Goal: Information Seeking & Learning: Learn about a topic

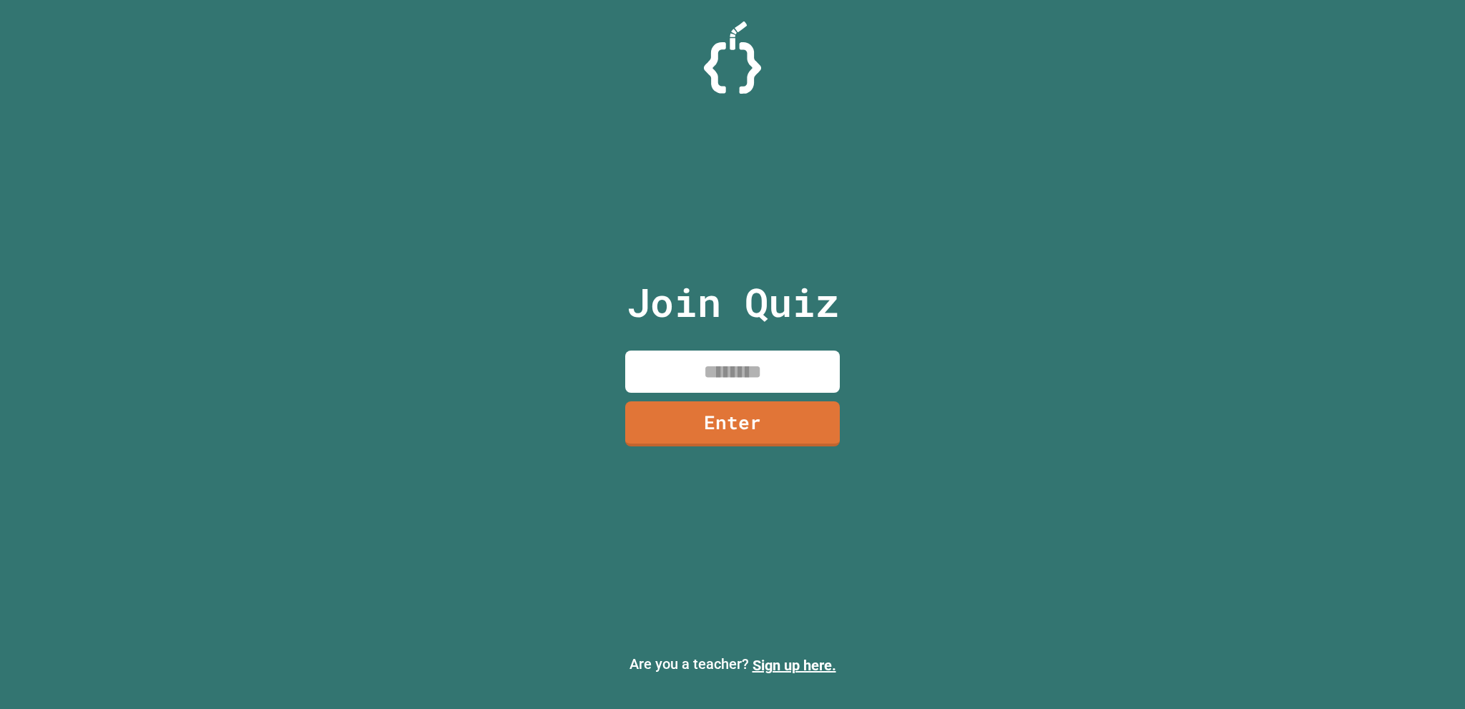
click at [679, 383] on input at bounding box center [732, 371] width 215 height 42
type input "********"
click at [789, 409] on link "Enter" at bounding box center [732, 422] width 217 height 47
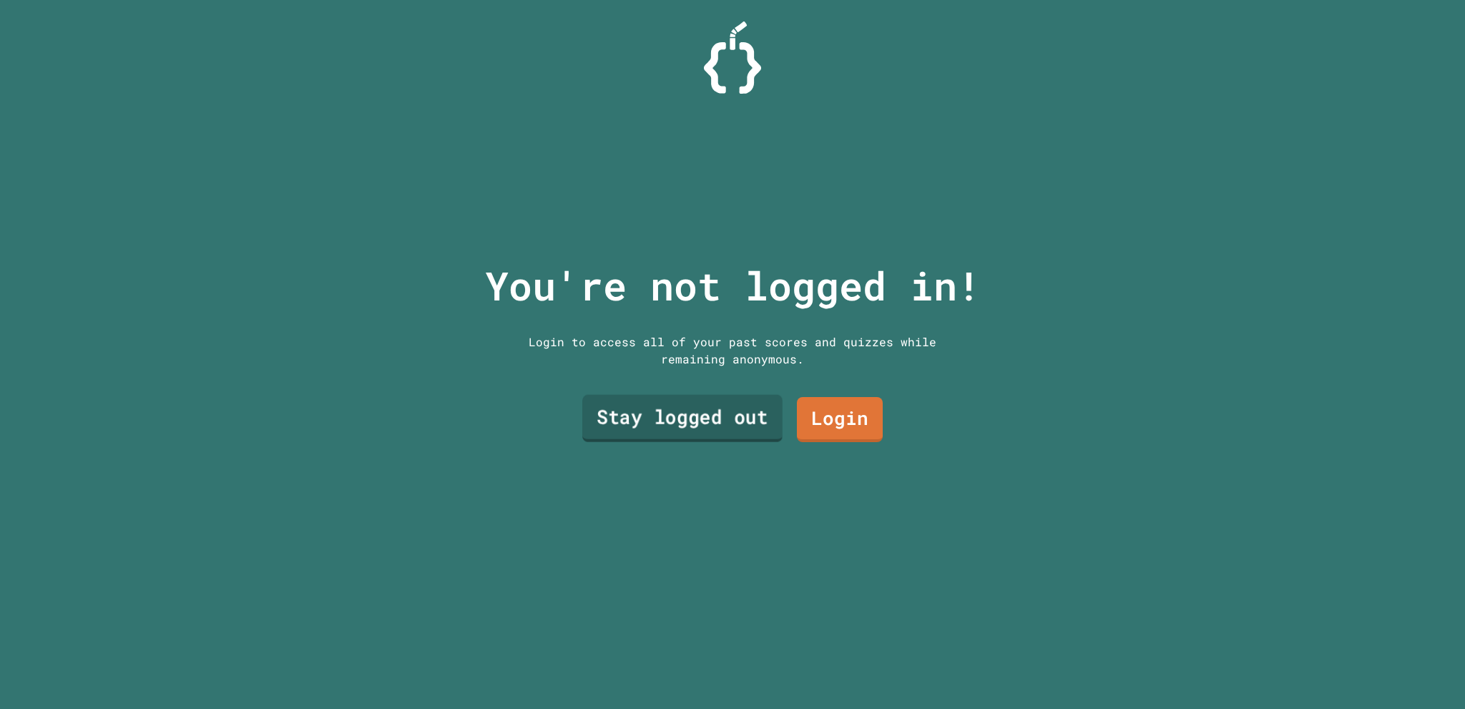
click at [685, 425] on link "Stay logged out" at bounding box center [682, 418] width 200 height 47
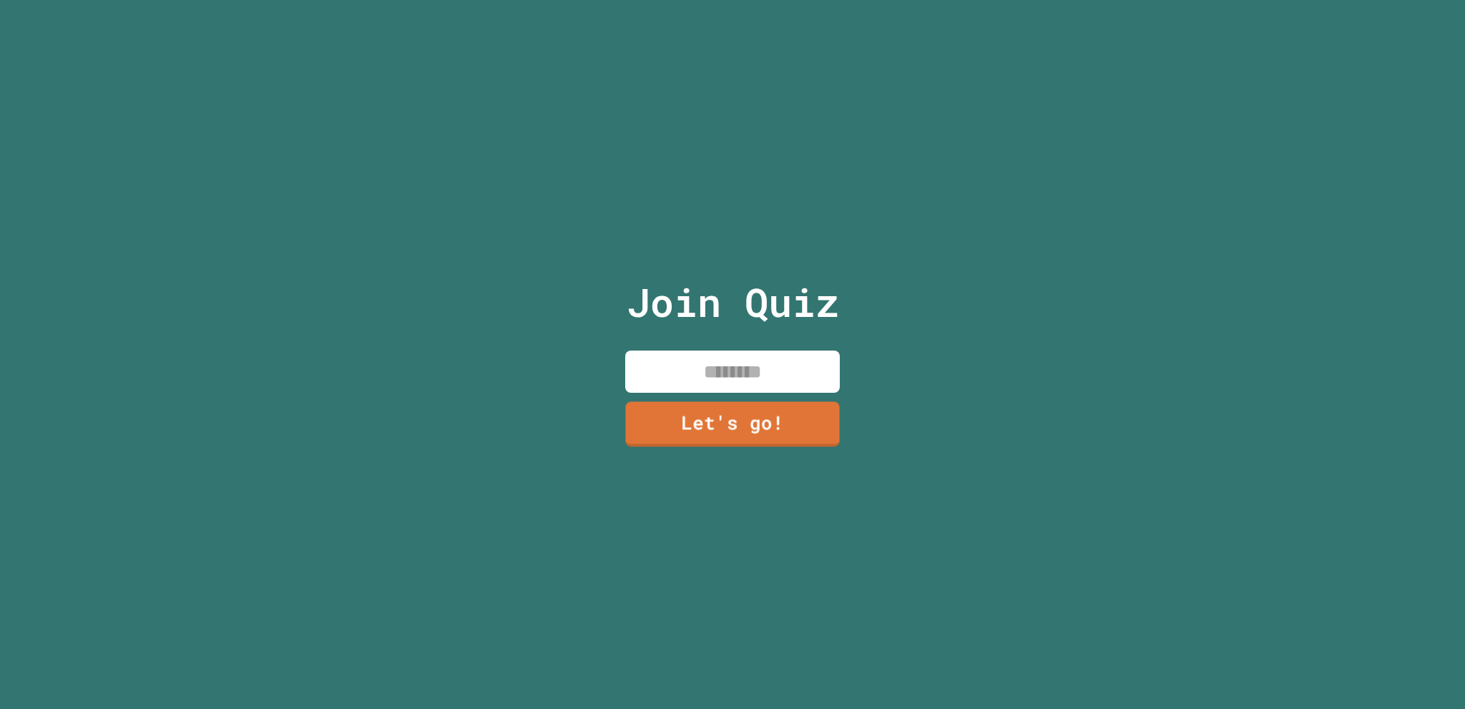
click at [709, 376] on input at bounding box center [732, 371] width 215 height 42
type input "*****"
click at [785, 390] on div "Join Quiz ***** Let's go!" at bounding box center [732, 354] width 241 height 709
drag, startPoint x: 787, startPoint y: 395, endPoint x: 789, endPoint y: 404, distance: 9.7
click at [789, 400] on div "Join Quiz ***** Let's go!" at bounding box center [732, 354] width 241 height 709
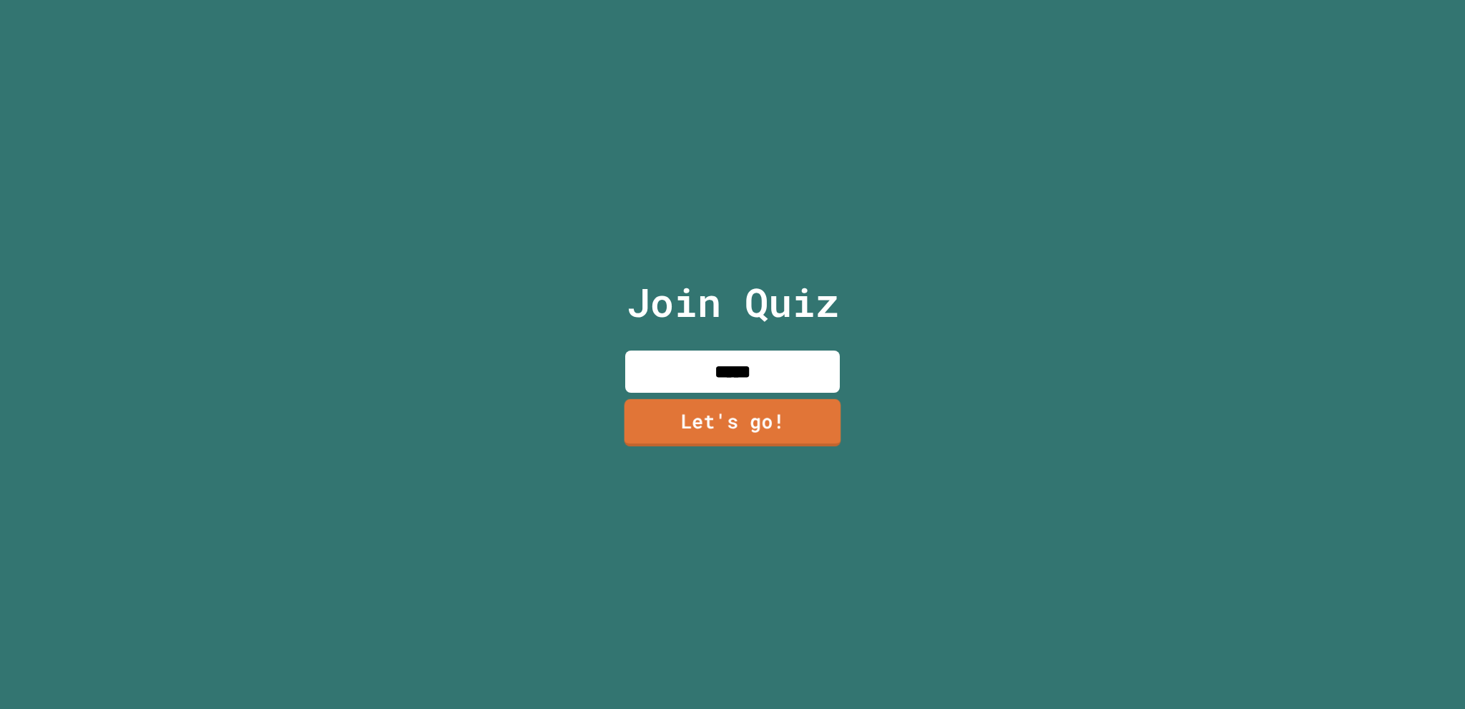
click at [804, 431] on link "Let's go!" at bounding box center [732, 422] width 217 height 47
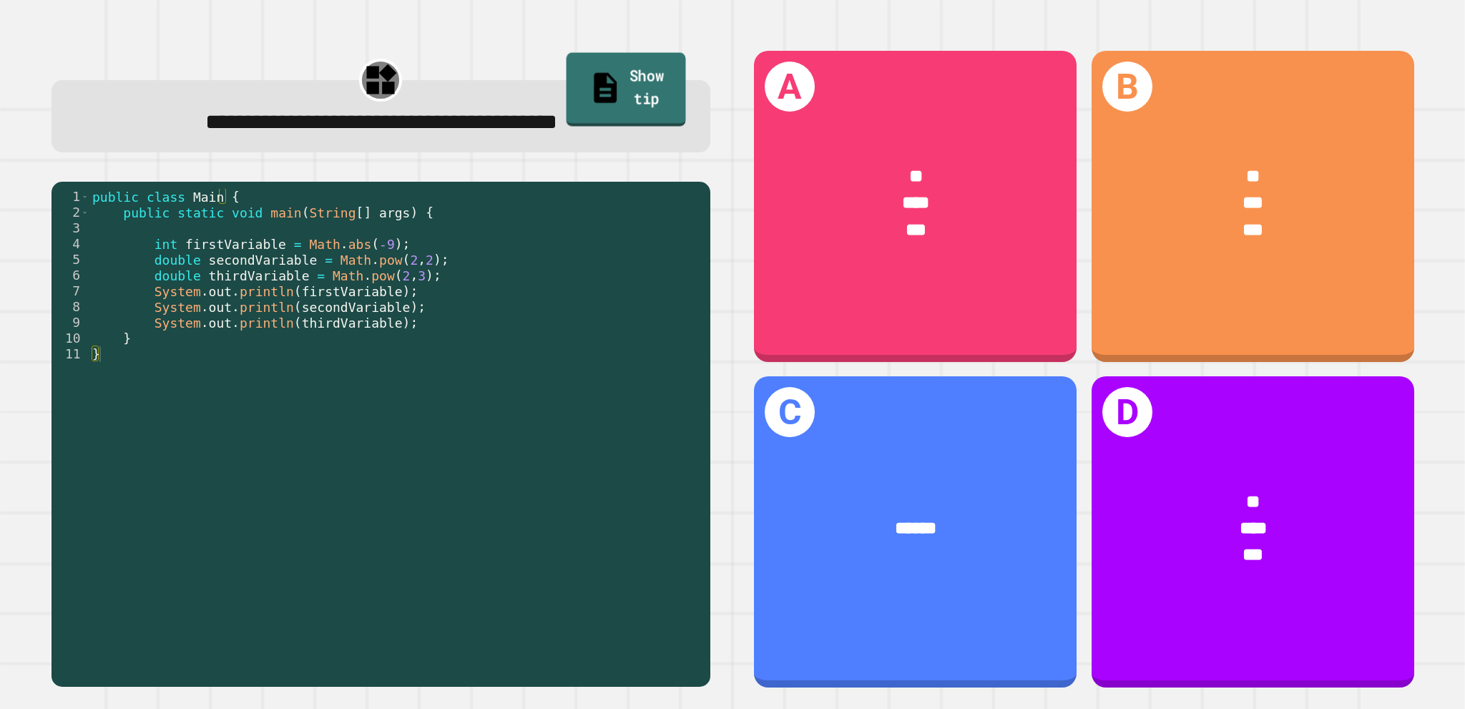
click at [604, 60] on link "Show tip" at bounding box center [625, 89] width 119 height 74
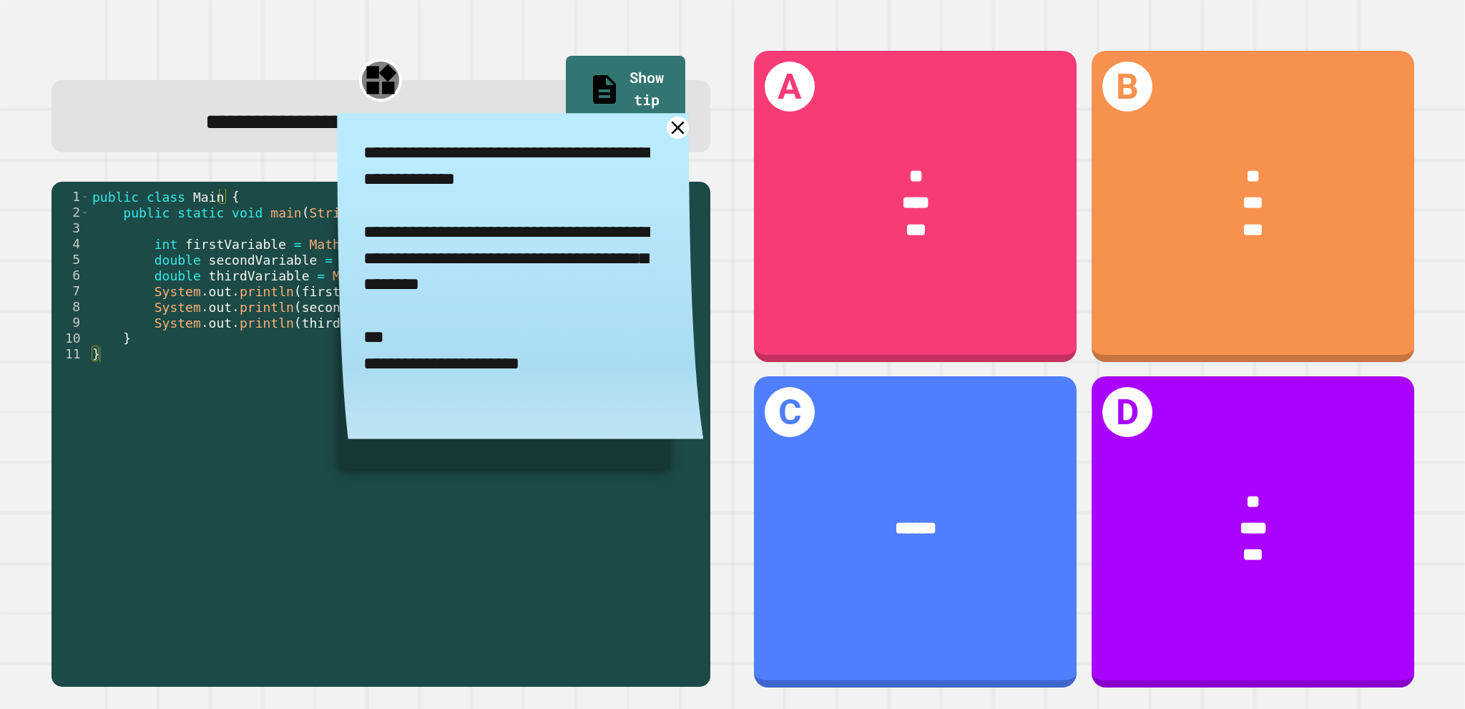
click at [681, 125] on div "**********" at bounding box center [520, 282] width 366 height 339
click at [670, 127] on icon at bounding box center [678, 128] width 16 height 16
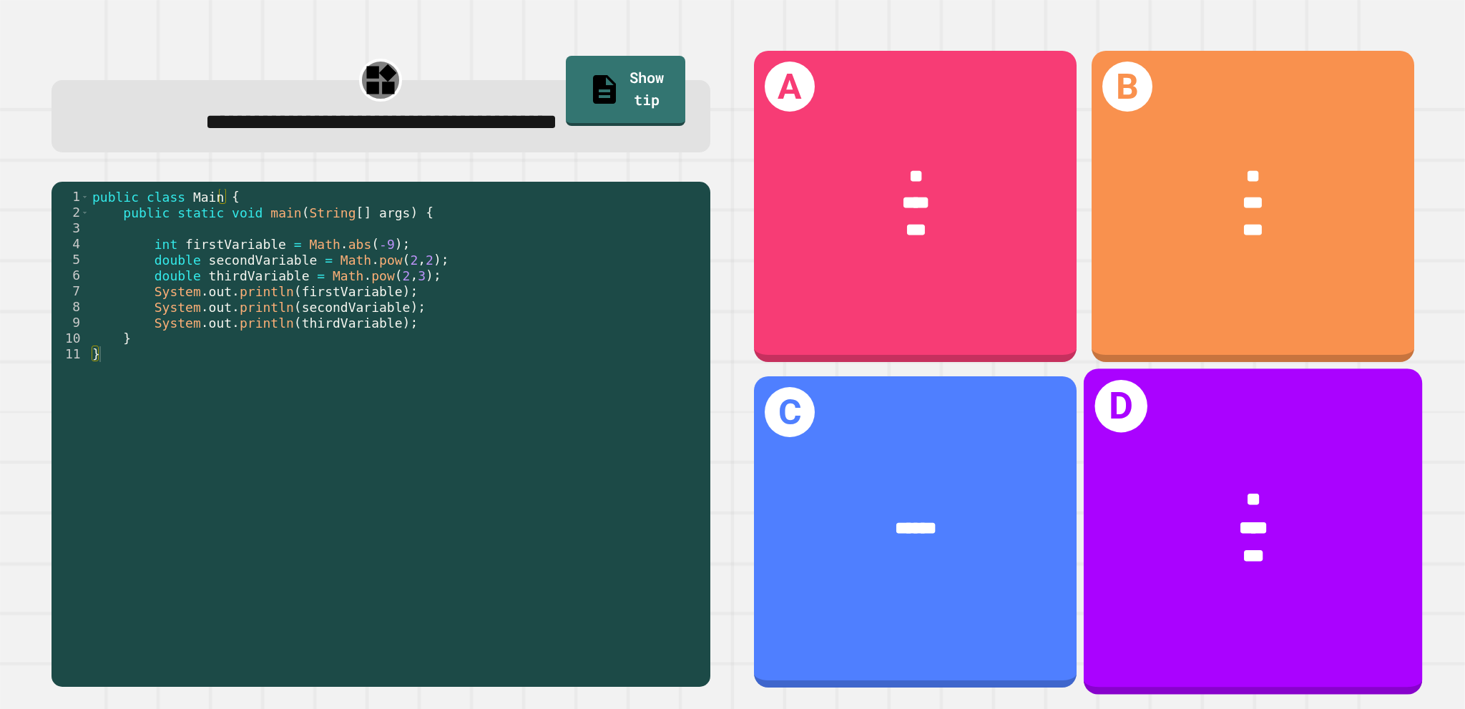
click at [1234, 448] on div "* *** ***" at bounding box center [1252, 527] width 338 height 158
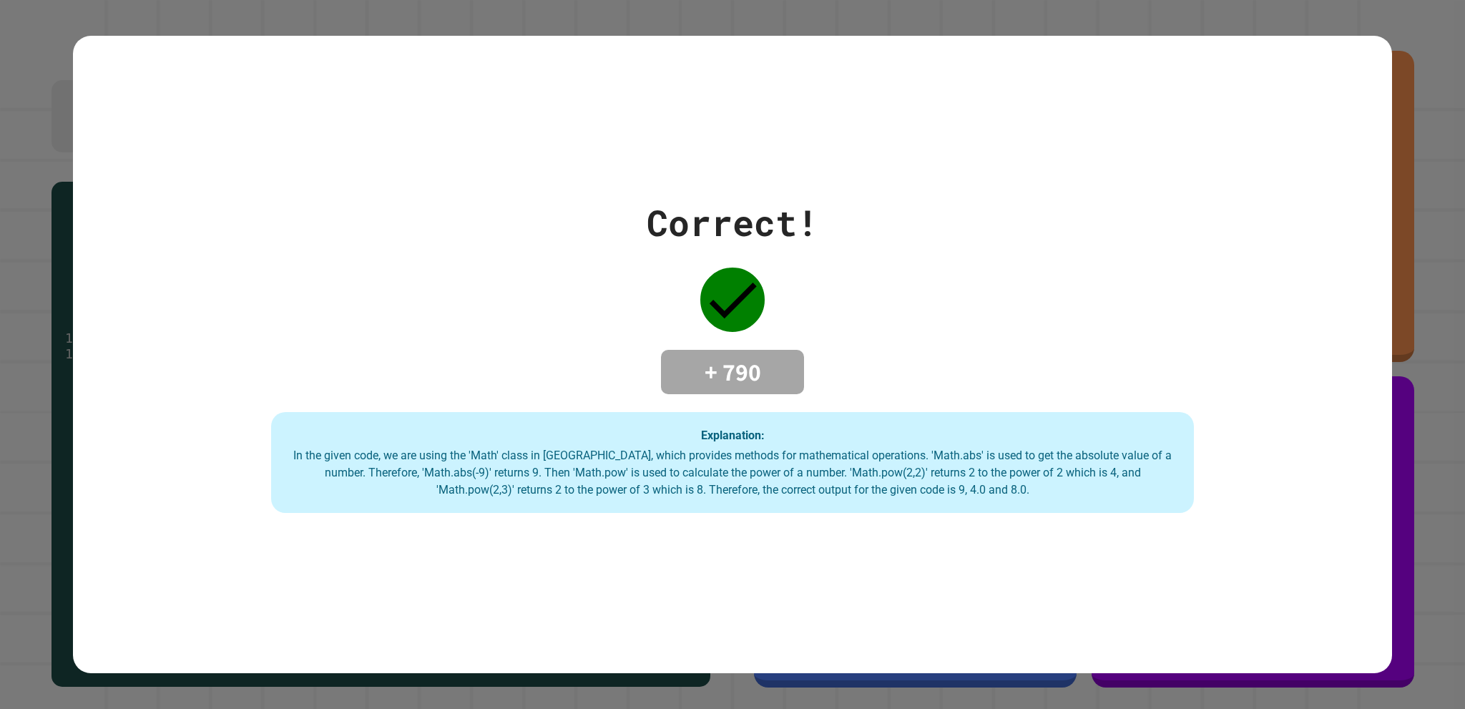
click at [696, 290] on div at bounding box center [732, 300] width 72 height 72
click at [744, 297] on icon at bounding box center [732, 299] width 64 height 64
drag, startPoint x: 744, startPoint y: 297, endPoint x: 766, endPoint y: 285, distance: 25.3
click at [744, 298] on icon at bounding box center [732, 299] width 64 height 64
click at [1176, 85] on div "Correct! + 790 Explanation: In the given code, we are using the 'Math' class in…" at bounding box center [732, 355] width 1318 height 638
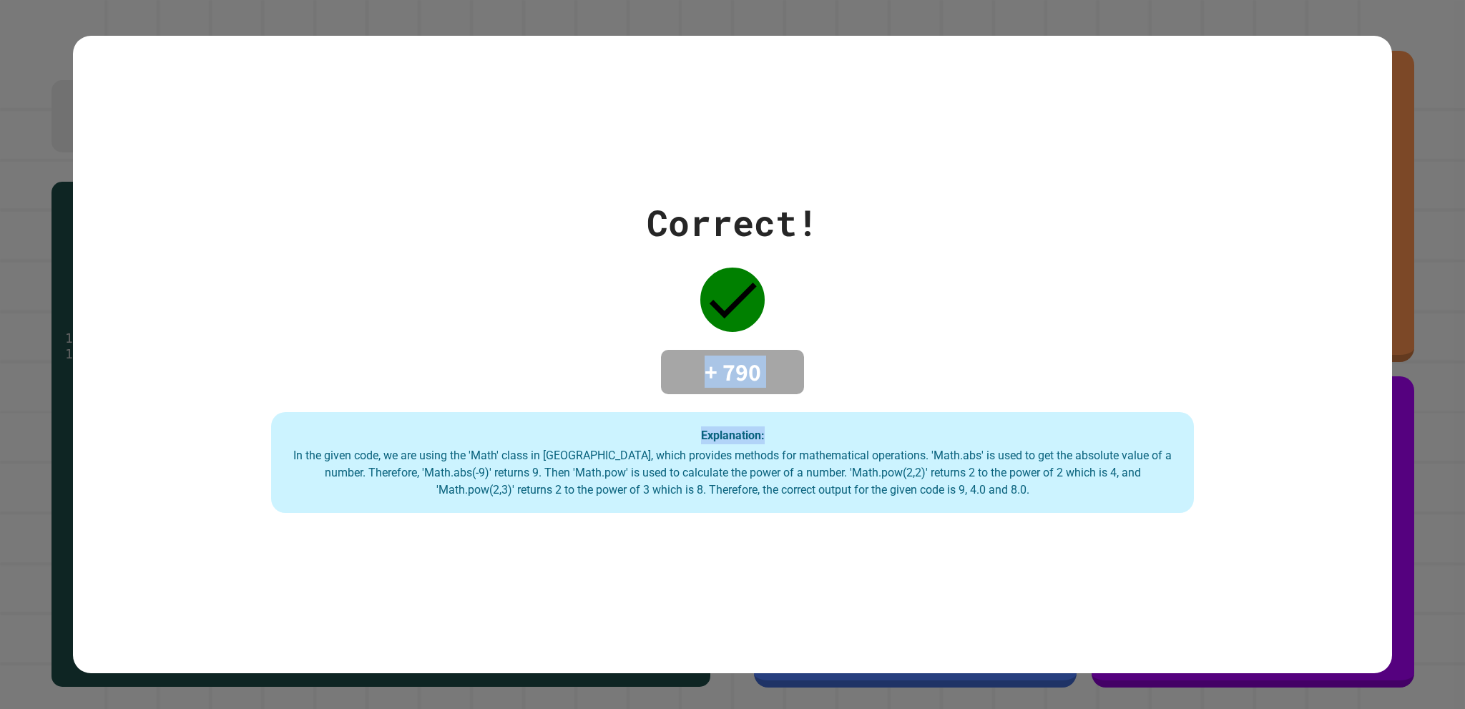
click at [835, 335] on div "Correct! + 790 Explanation: In the given code, we are using the 'Math' class in…" at bounding box center [732, 354] width 1318 height 317
click at [704, 290] on icon at bounding box center [732, 299] width 64 height 64
click at [735, 288] on icon at bounding box center [732, 300] width 47 height 36
click at [662, 245] on div "Correct! + 790 Explanation: In the given code, we are using the 'Math' class in…" at bounding box center [732, 354] width 1318 height 317
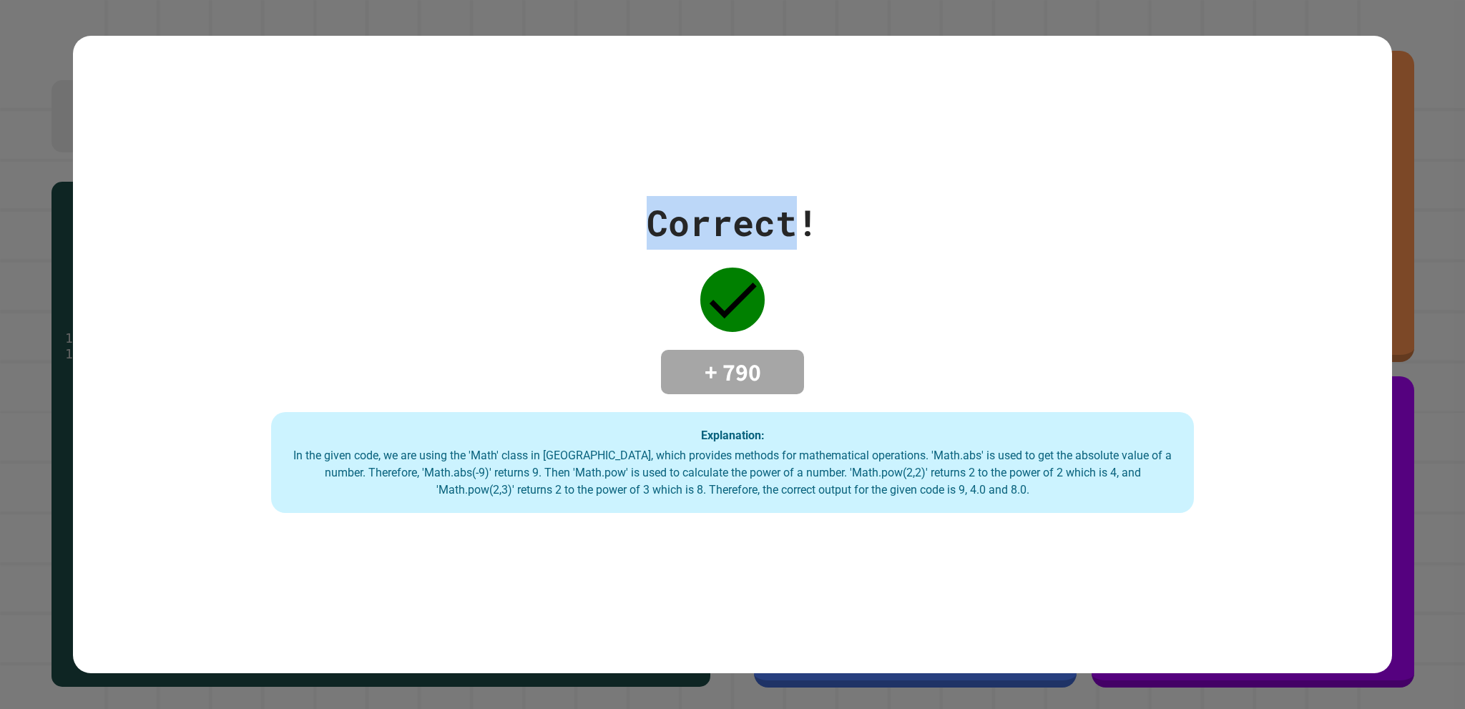
click at [662, 245] on div "Correct! + 790 Explanation: In the given code, we are using the 'Math' class in…" at bounding box center [732, 354] width 1318 height 317
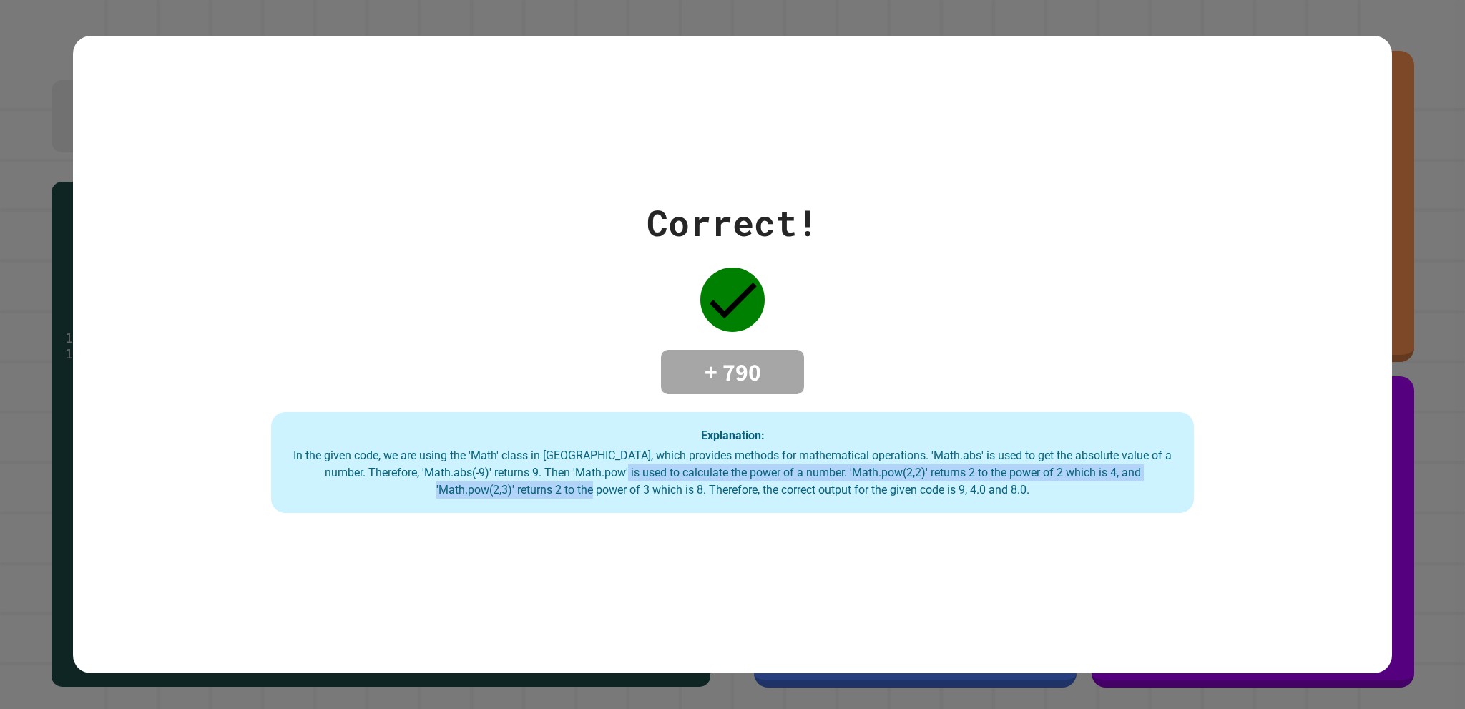
drag, startPoint x: 616, startPoint y: 463, endPoint x: 617, endPoint y: 500, distance: 37.2
click at [617, 500] on div "Explanation: In the given code, we are using the 'Math' class in [GEOGRAPHIC_DA…" at bounding box center [732, 463] width 922 height 102
click at [629, 502] on div "Explanation: In the given code, we are using the 'Math' class in [GEOGRAPHIC_DA…" at bounding box center [732, 463] width 922 height 102
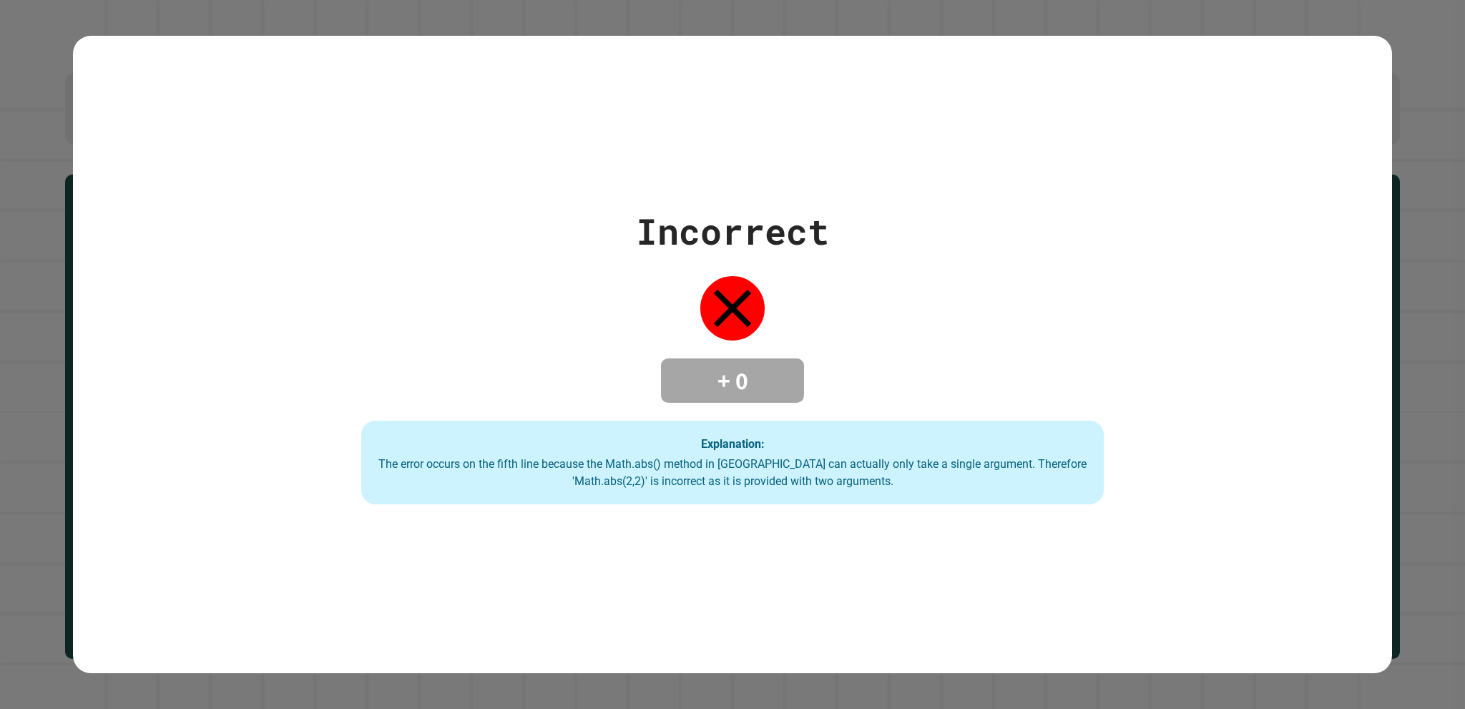
click at [727, 275] on div at bounding box center [732, 308] width 72 height 72
click at [727, 276] on icon at bounding box center [732, 308] width 64 height 64
click at [918, 565] on div "Incorrect + 0 Explanation: The error occurs on the fifth line because the Math.…" at bounding box center [732, 355] width 1318 height 638
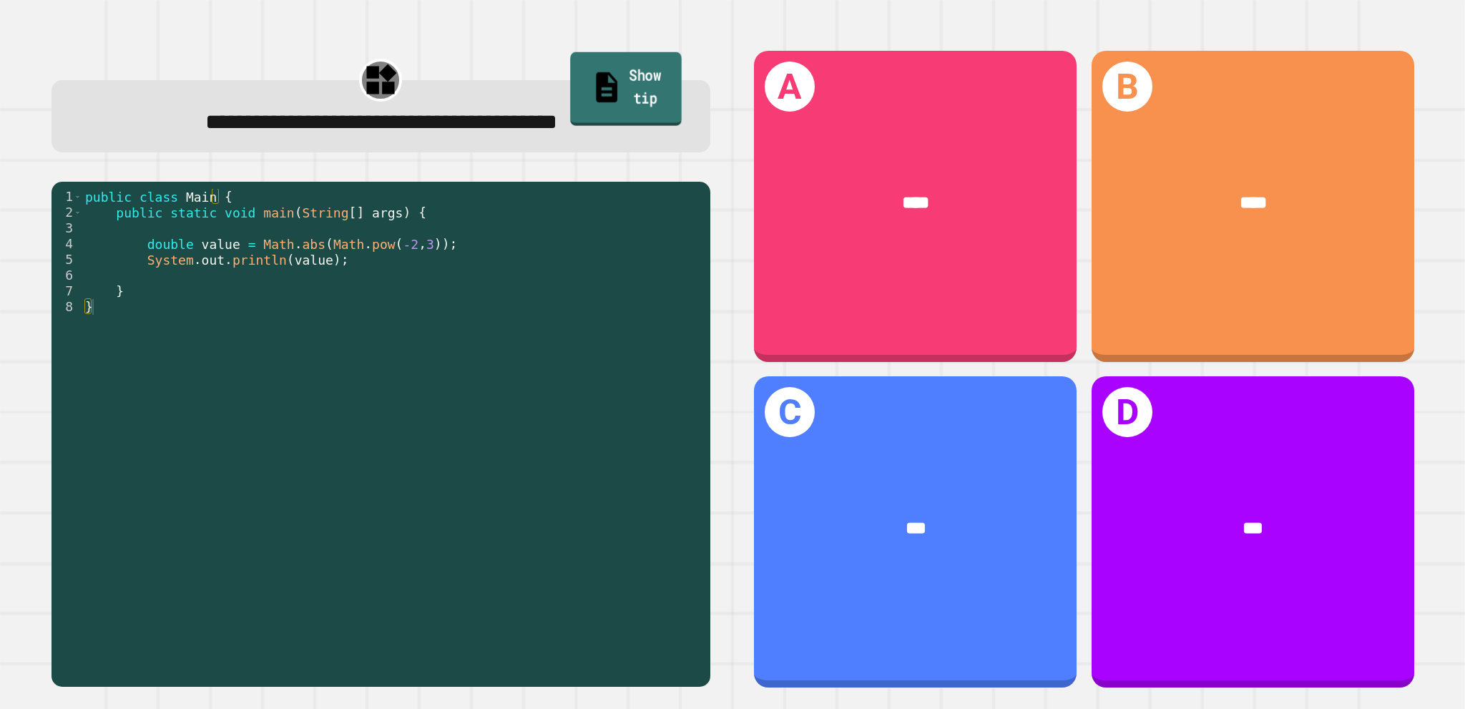
click at [634, 84] on link "Show tip" at bounding box center [625, 88] width 111 height 74
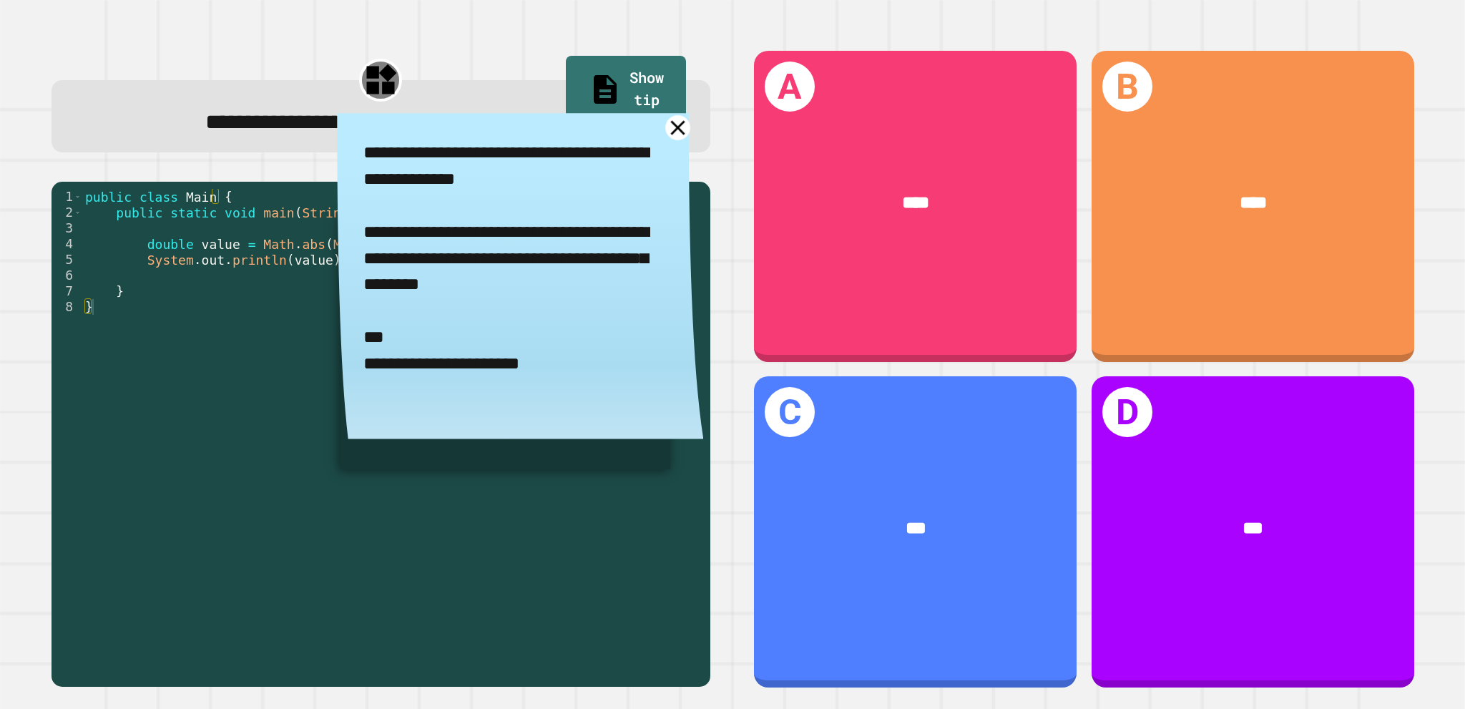
click at [666, 128] on icon at bounding box center [677, 127] width 24 height 24
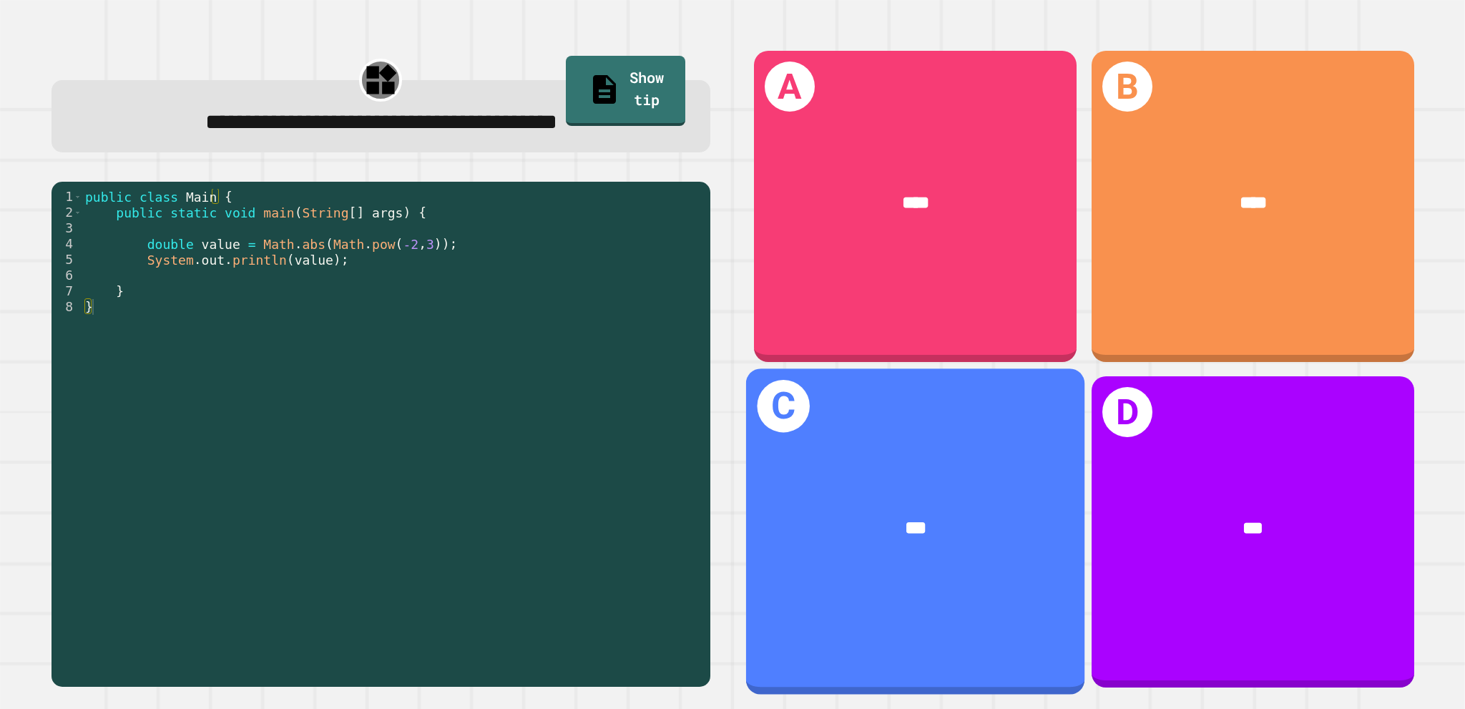
click at [1040, 506] on div "***" at bounding box center [915, 528] width 338 height 102
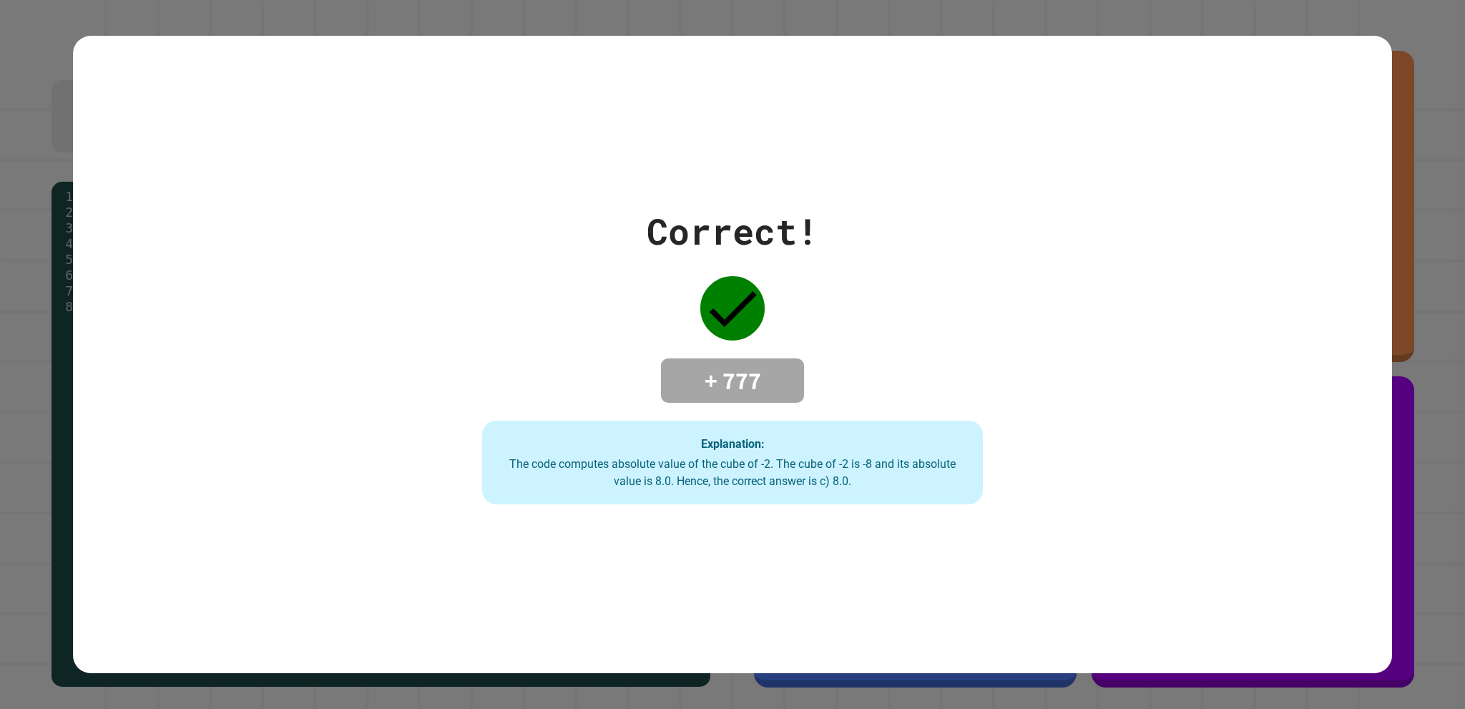
click at [789, 388] on div "+ 777" at bounding box center [732, 380] width 143 height 44
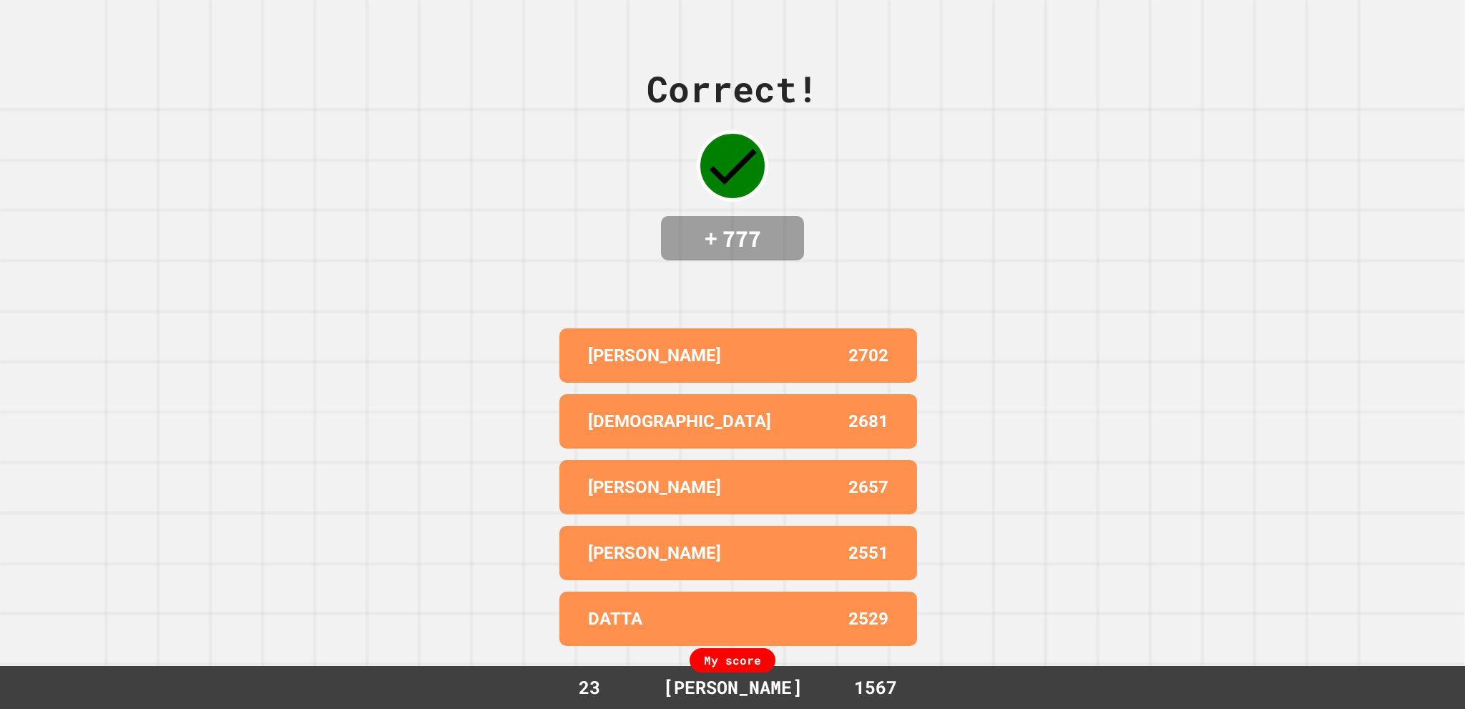
drag, startPoint x: 932, startPoint y: 493, endPoint x: 912, endPoint y: 461, distance: 37.3
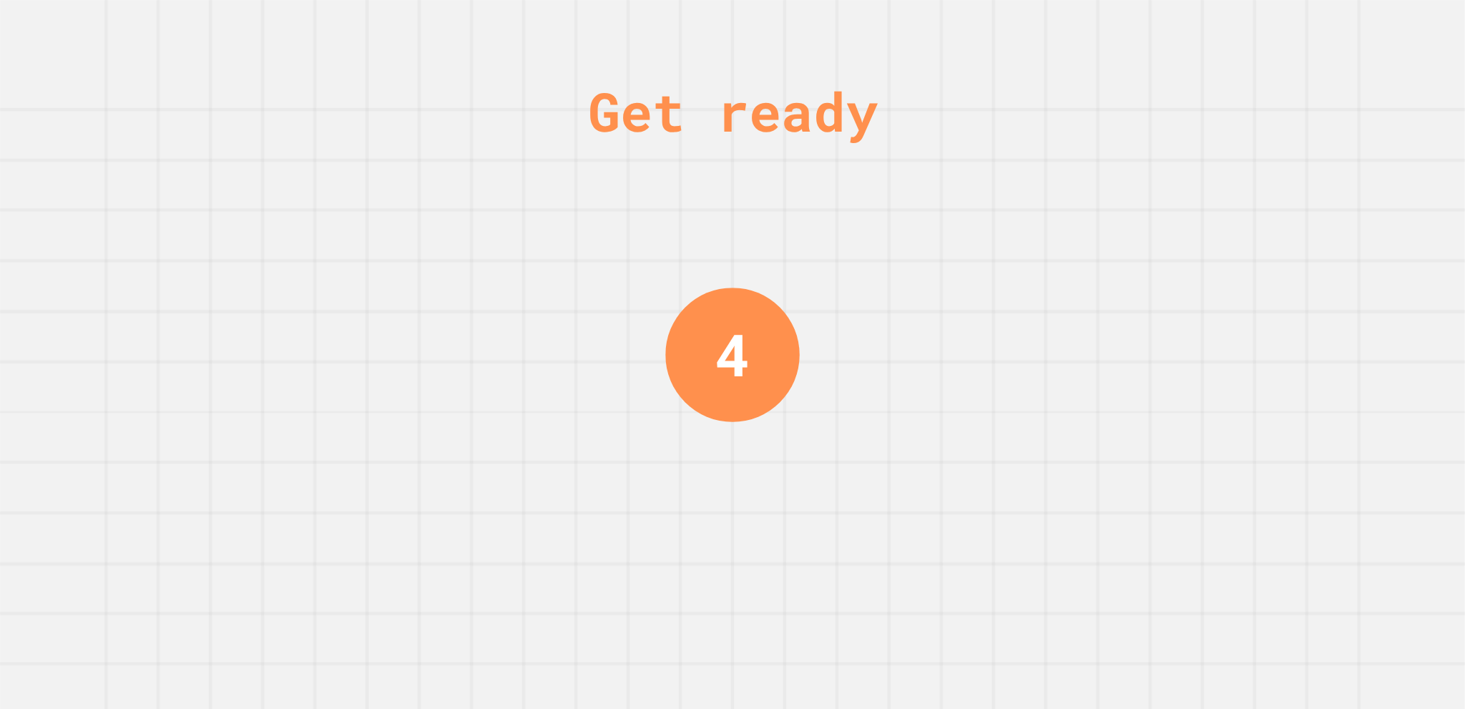
drag, startPoint x: 912, startPoint y: 461, endPoint x: 733, endPoint y: 599, distance: 226.4
click at [732, 600] on div "Get ready 4" at bounding box center [732, 354] width 107 height 709
click at [869, 458] on div "Get ready 3" at bounding box center [732, 354] width 1465 height 709
click at [869, 458] on div "Get ready 1" at bounding box center [732, 354] width 1465 height 709
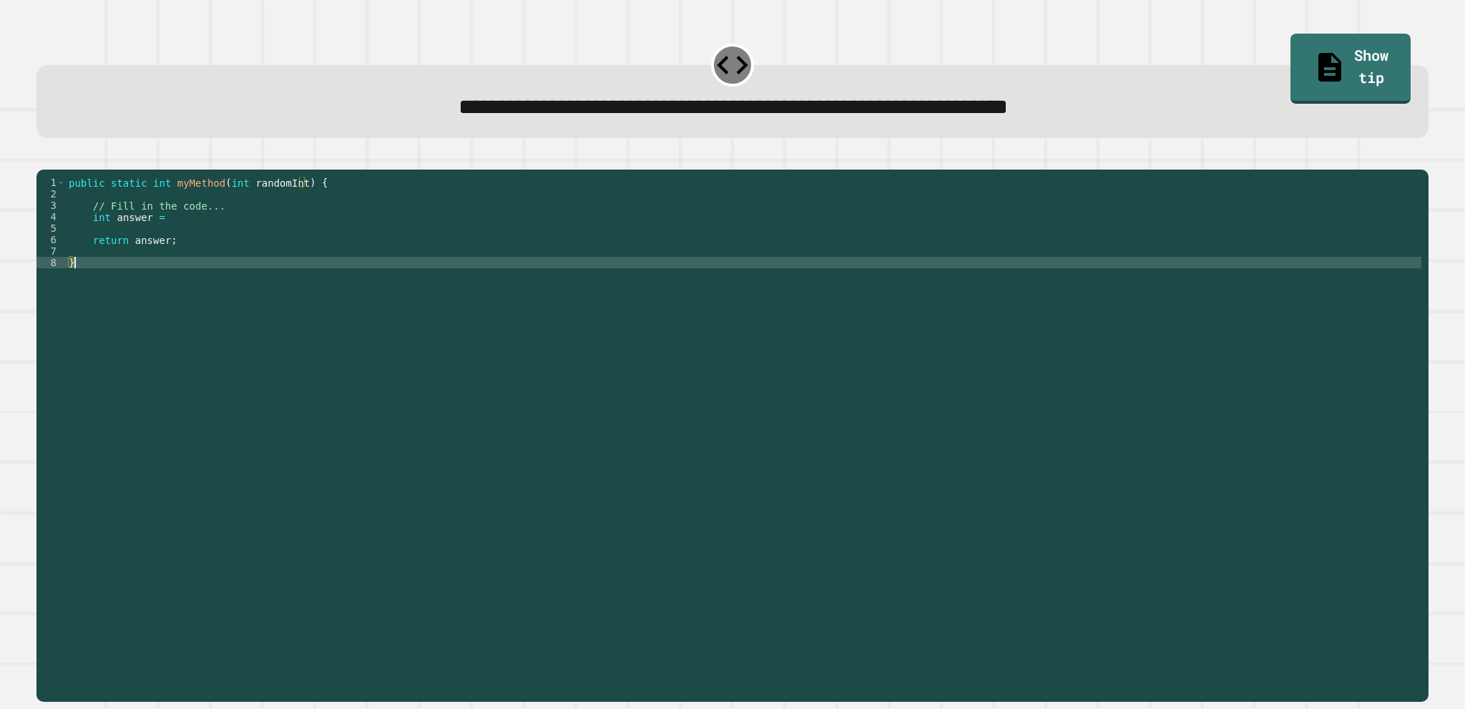
drag, startPoint x: 566, startPoint y: 287, endPoint x: 557, endPoint y: 294, distance: 11.3
click at [558, 293] on div "public static int myMethod ( int randomInt ) { // Fill in the code... int answe…" at bounding box center [743, 417] width 1355 height 481
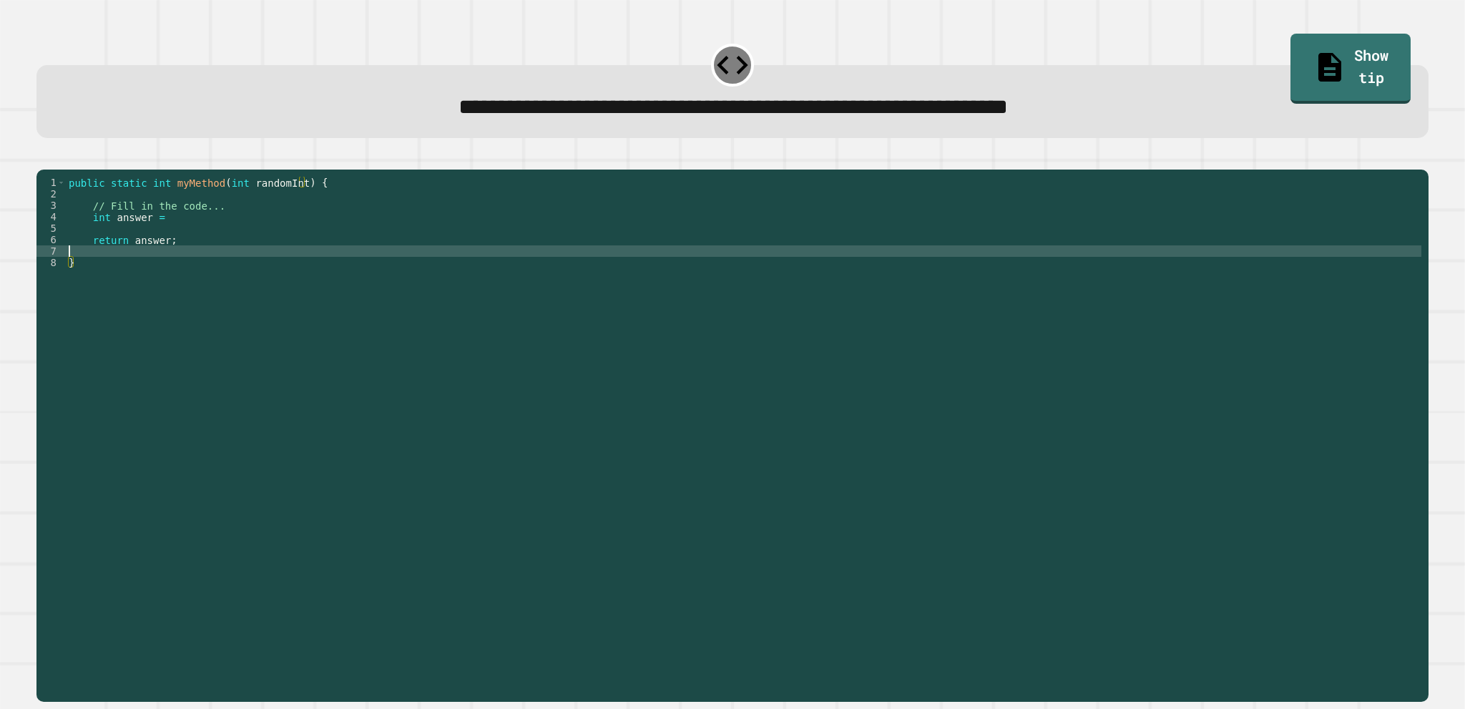
click at [439, 277] on div "public static int myMethod ( int randomInt ) { // Fill in the code... int answe…" at bounding box center [743, 417] width 1355 height 481
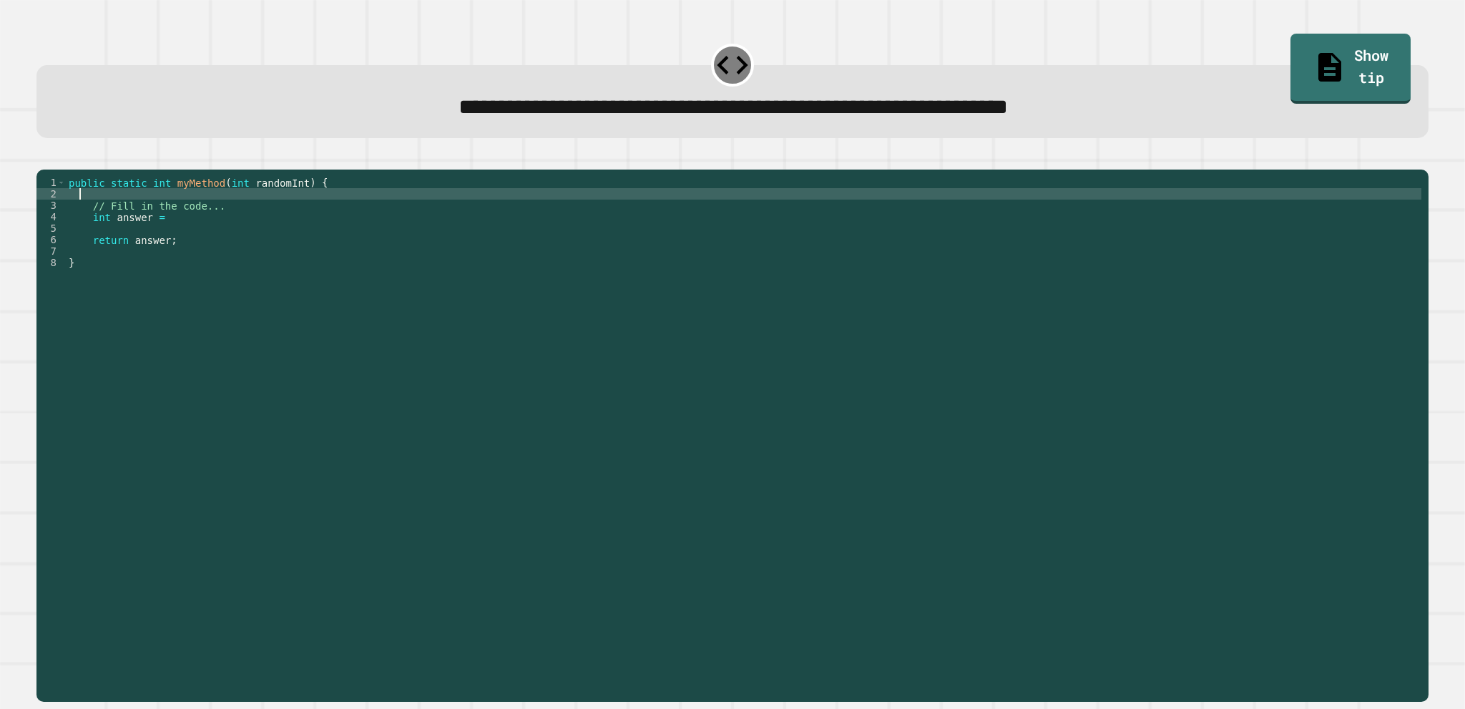
click at [247, 222] on div "public static int myMethod ( int randomInt ) { // Fill in the code... int answe…" at bounding box center [743, 417] width 1355 height 481
click at [229, 242] on div "public static int myMethod ( int randomInt ) { // Fill in the code... int answe…" at bounding box center [743, 417] width 1355 height 481
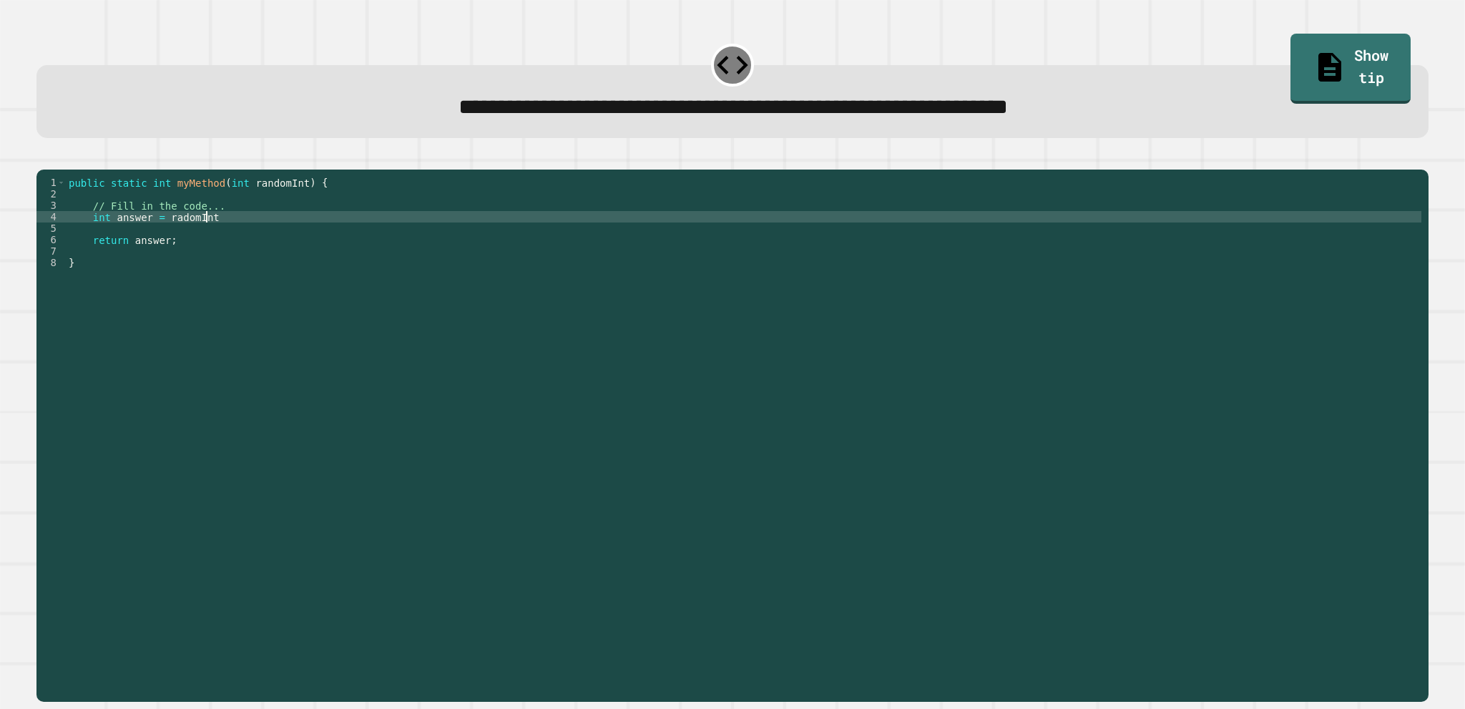
scroll to position [0, 9]
click at [210, 234] on div "public static int myMethod ( int randomInt ) { // Fill in the code... int answe…" at bounding box center [743, 417] width 1355 height 481
click at [201, 235] on div "public static int myMethod ( int randomInt ) { // Fill in the code... int answe…" at bounding box center [743, 417] width 1355 height 481
click at [207, 238] on div "public static int myMethod ( int randomInt ) { // Fill in the code... int answe…" at bounding box center [743, 417] width 1355 height 481
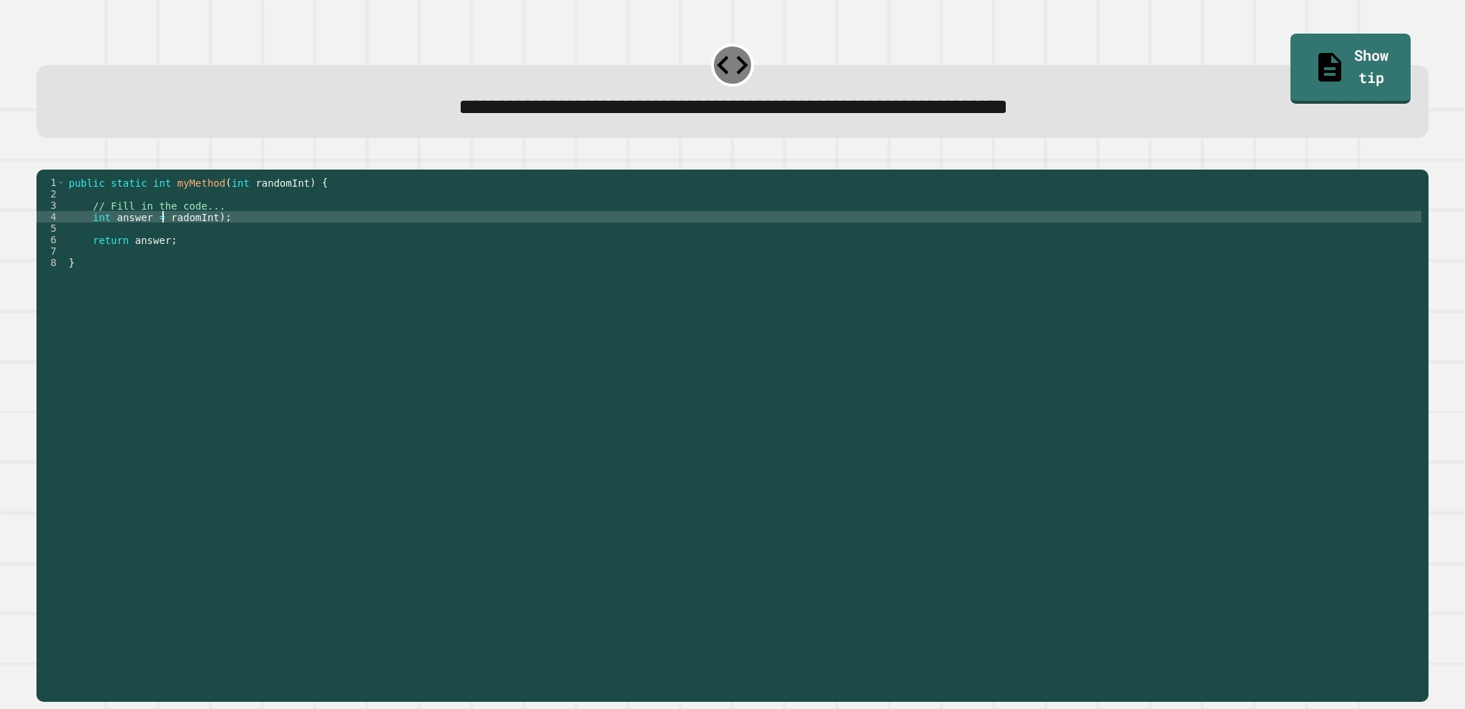
click at [160, 238] on div "public static int myMethod ( int randomInt ) { // Fill in the code... int answe…" at bounding box center [743, 417] width 1355 height 481
click at [174, 244] on div "public static int myMethod ( int randomInt ) { // Fill in the code... int answe…" at bounding box center [743, 417] width 1355 height 481
click at [180, 233] on div "public static int myMethod ( int randomInt ) { // Fill in the code... int answe…" at bounding box center [743, 417] width 1355 height 481
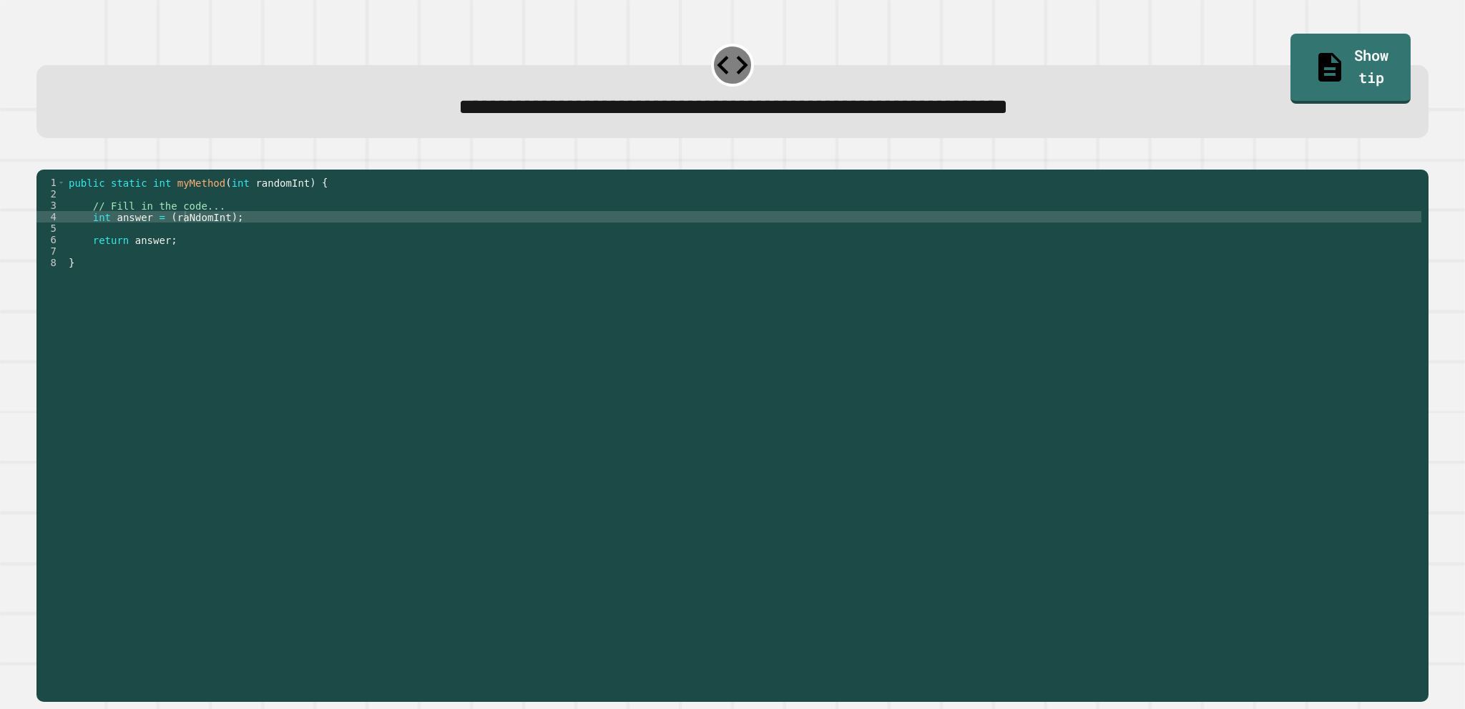
click at [44, 158] on icon "button" at bounding box center [44, 158] width 0 height 0
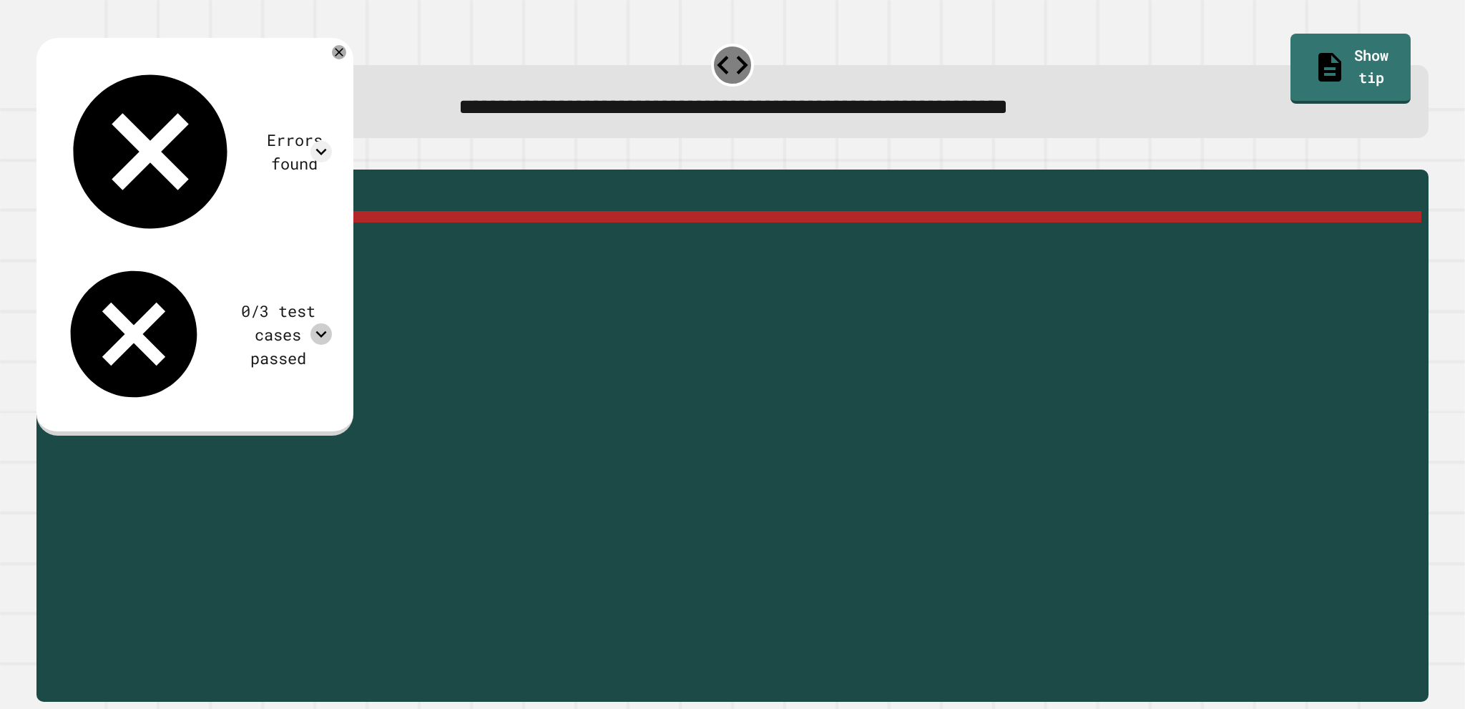
click at [332, 323] on icon at bounding box center [320, 333] width 21 height 21
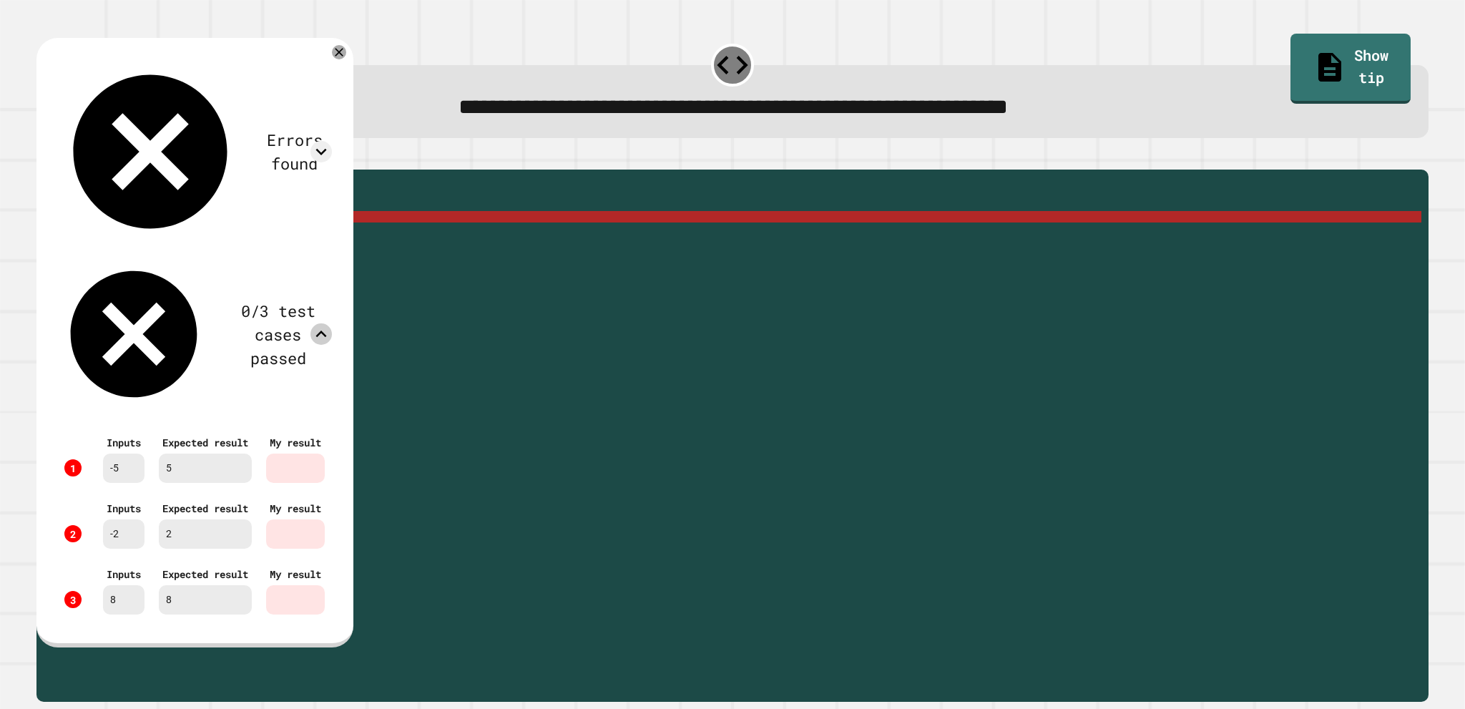
scroll to position [29, 0]
click at [348, 56] on icon at bounding box center [338, 52] width 17 height 17
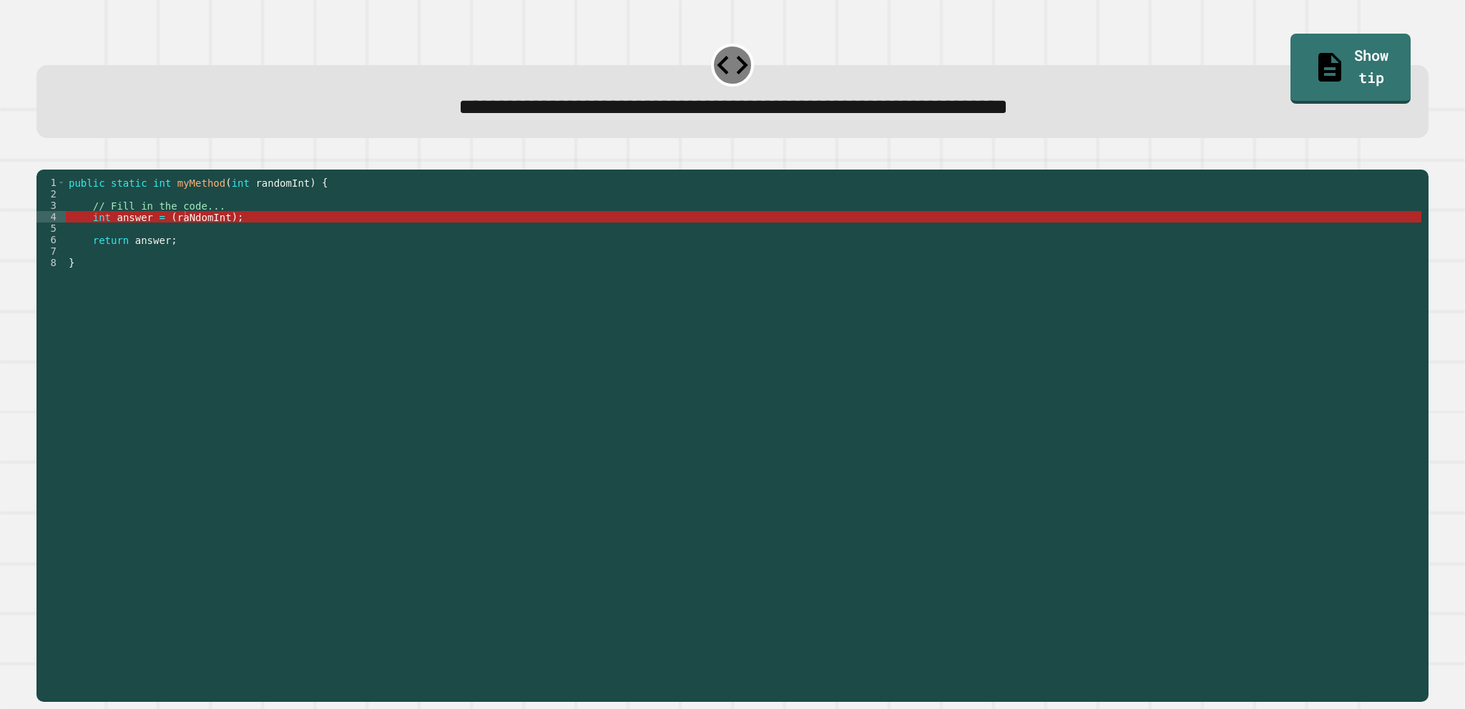
drag, startPoint x: 0, startPoint y: 215, endPoint x: 282, endPoint y: 162, distance: 286.7
click at [74, 194] on div "**********" at bounding box center [732, 354] width 1465 height 709
click at [306, 244] on div "public static int myMethod ( int randomInt ) { // Fill in the code... int answe…" at bounding box center [743, 417] width 1355 height 481
drag, startPoint x: 306, startPoint y: 244, endPoint x: 182, endPoint y: 239, distance: 124.5
click at [182, 239] on div "public static int myMethod ( int randomInt ) { // Fill in the code... int answe…" at bounding box center [743, 417] width 1355 height 481
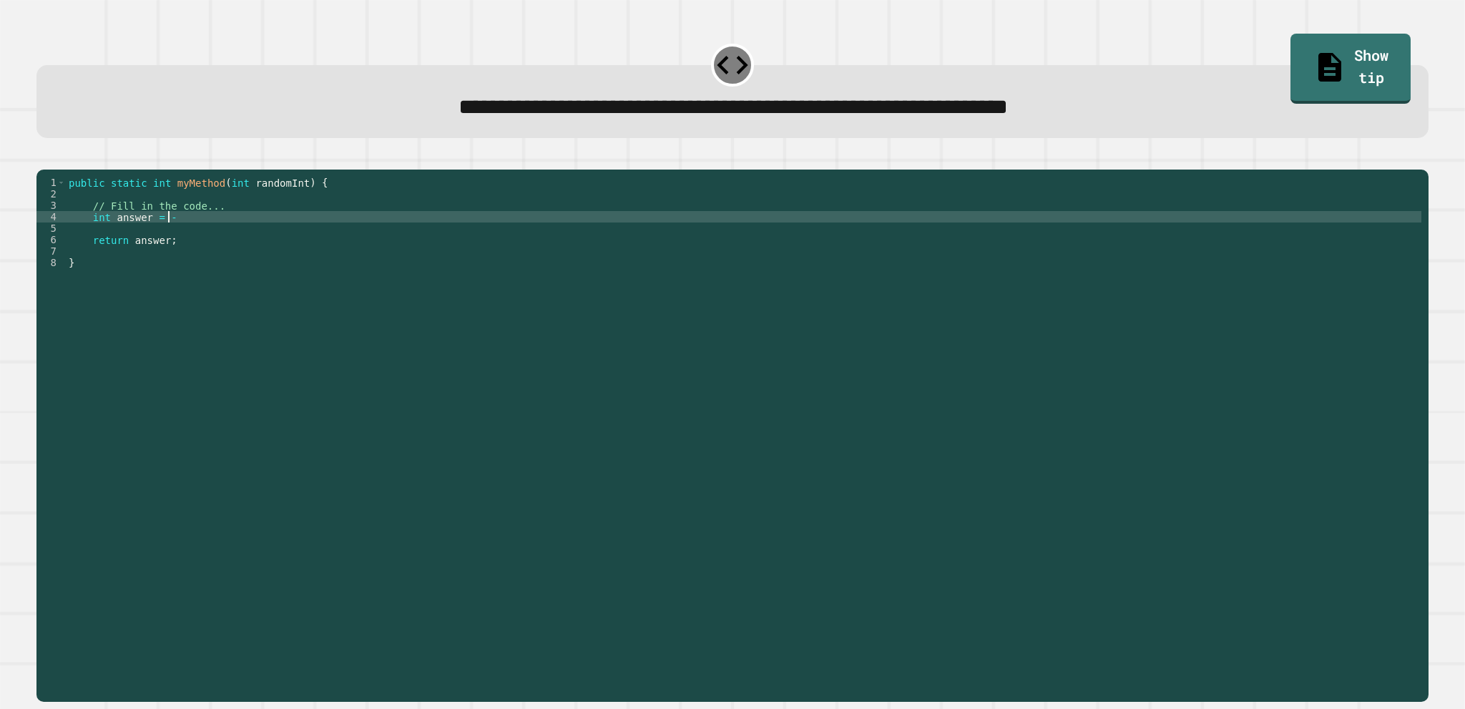
scroll to position [0, 6]
type textarea "**********"
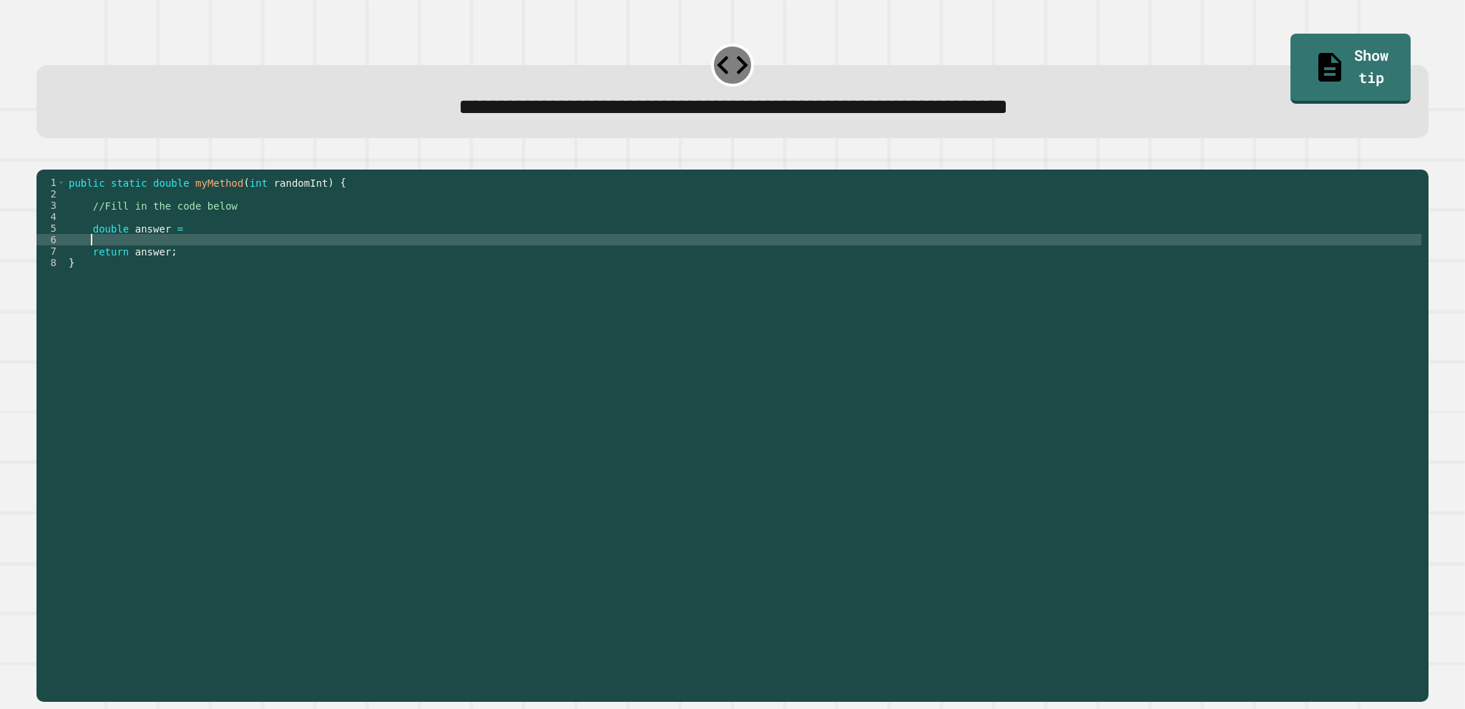
drag, startPoint x: 234, startPoint y: 257, endPoint x: 252, endPoint y: 241, distance: 23.8
click at [235, 257] on div "public static double myMethod ( int randomInt ) { //Fill in the code below doub…" at bounding box center [743, 417] width 1355 height 481
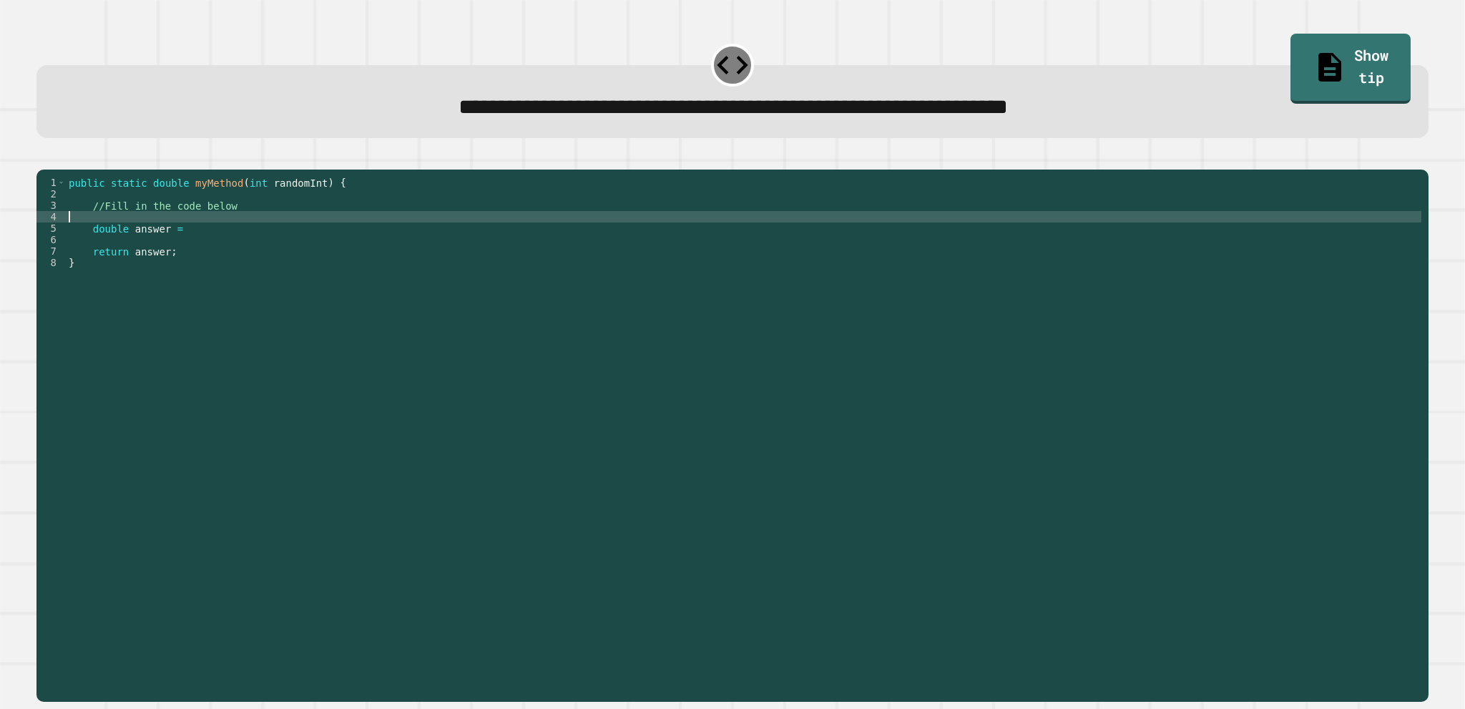
click at [256, 237] on div "public static double myMethod ( int randomInt ) { //Fill in the code below doub…" at bounding box center [743, 417] width 1355 height 481
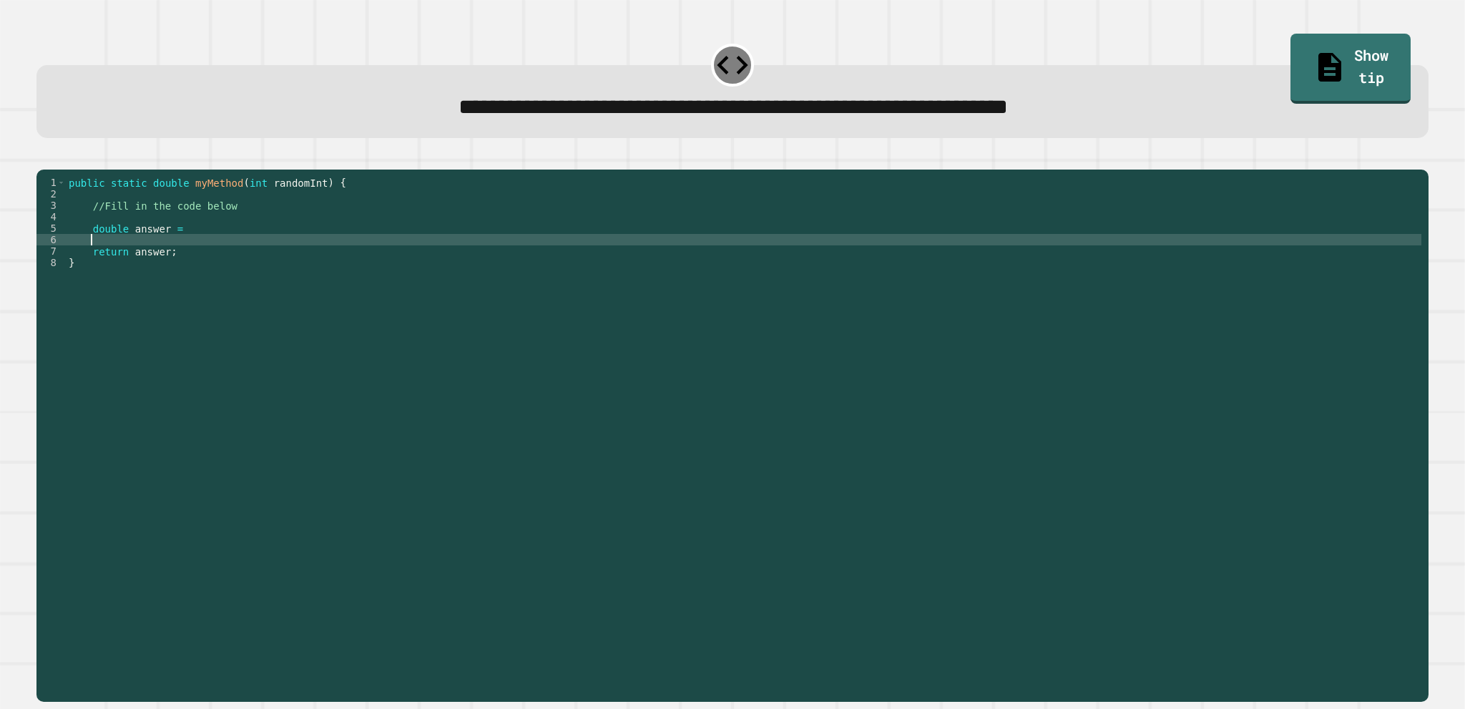
click at [293, 258] on div "public static double myMethod ( int randomInt ) { //Fill in the code below doub…" at bounding box center [743, 417] width 1355 height 481
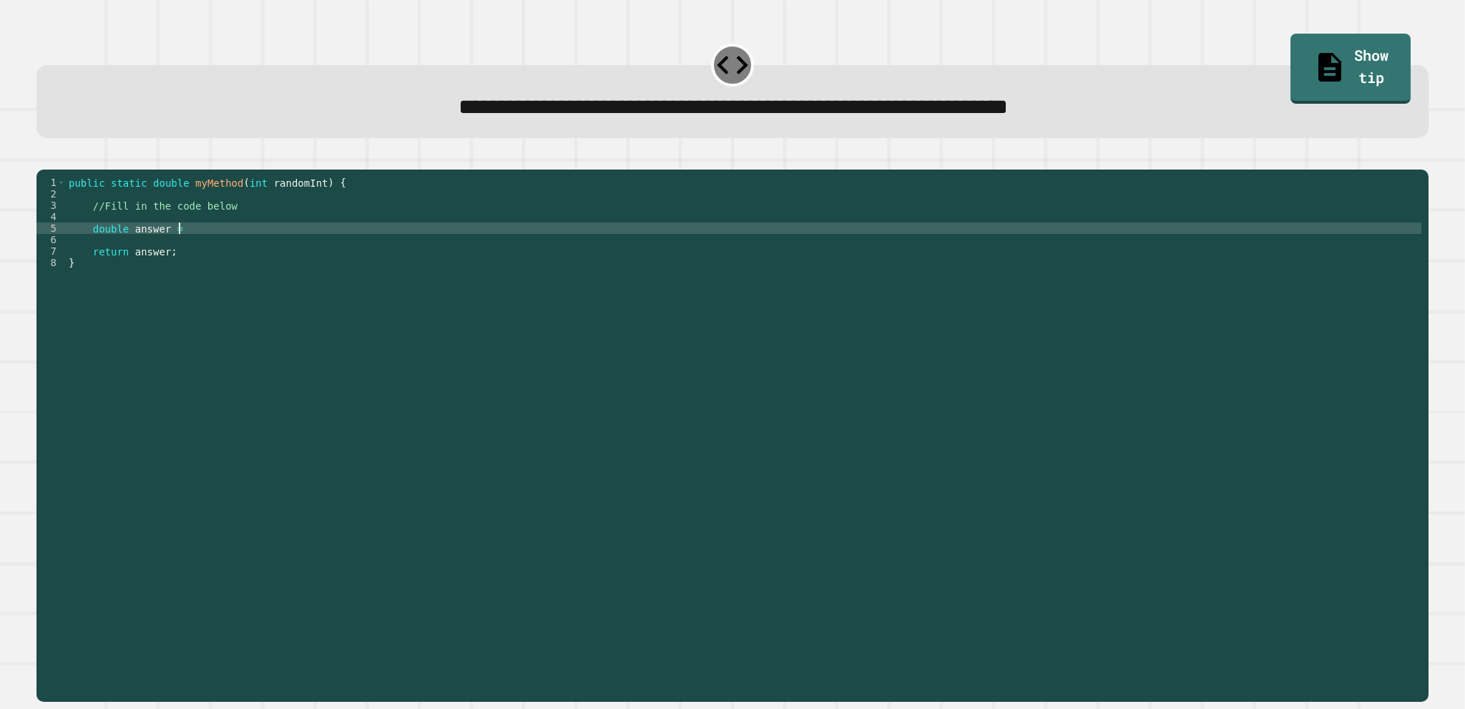
click at [311, 250] on div "public static double myMethod ( int randomInt ) { //Fill in the code below doub…" at bounding box center [743, 417] width 1355 height 481
click at [44, 158] on icon "button" at bounding box center [44, 158] width 0 height 0
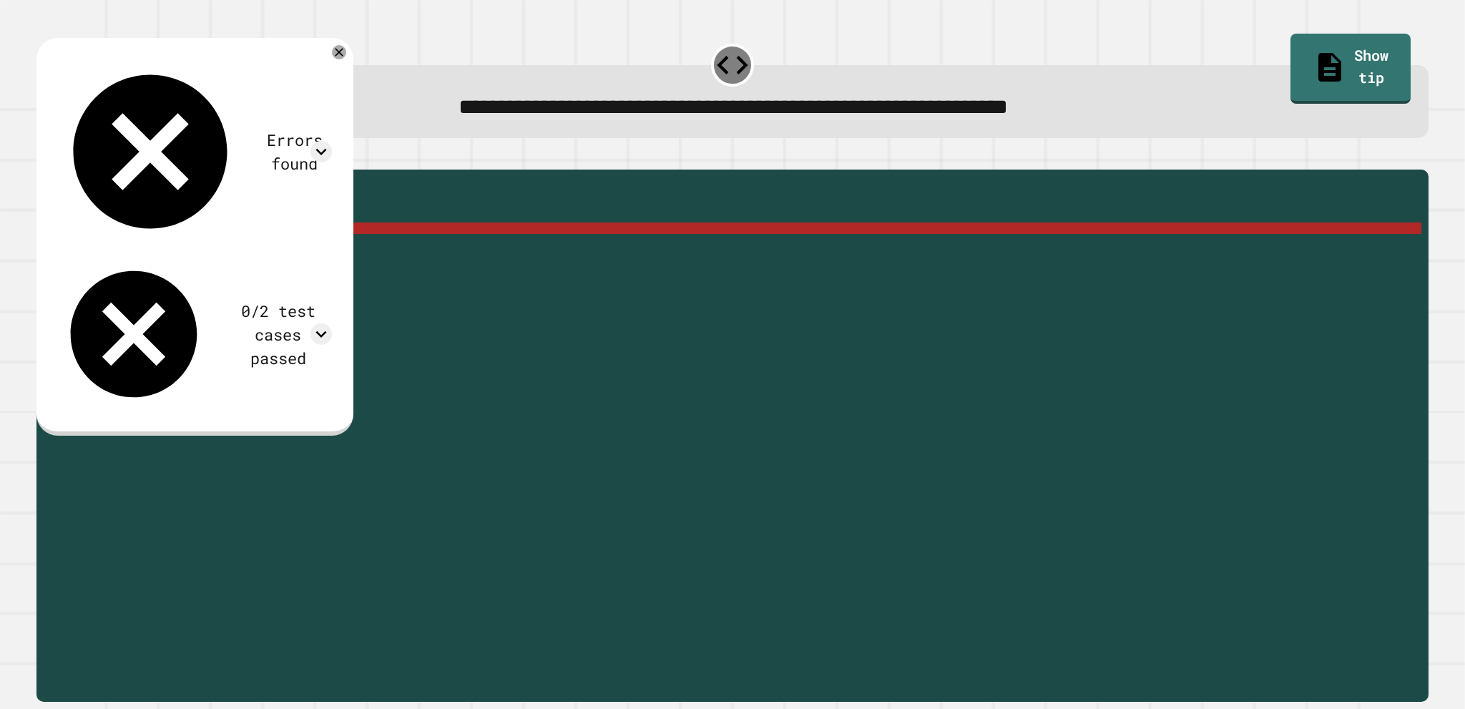
click at [312, 258] on div "0/2 test cases passed" at bounding box center [195, 334] width 274 height 152
click at [332, 323] on icon at bounding box center [320, 333] width 21 height 21
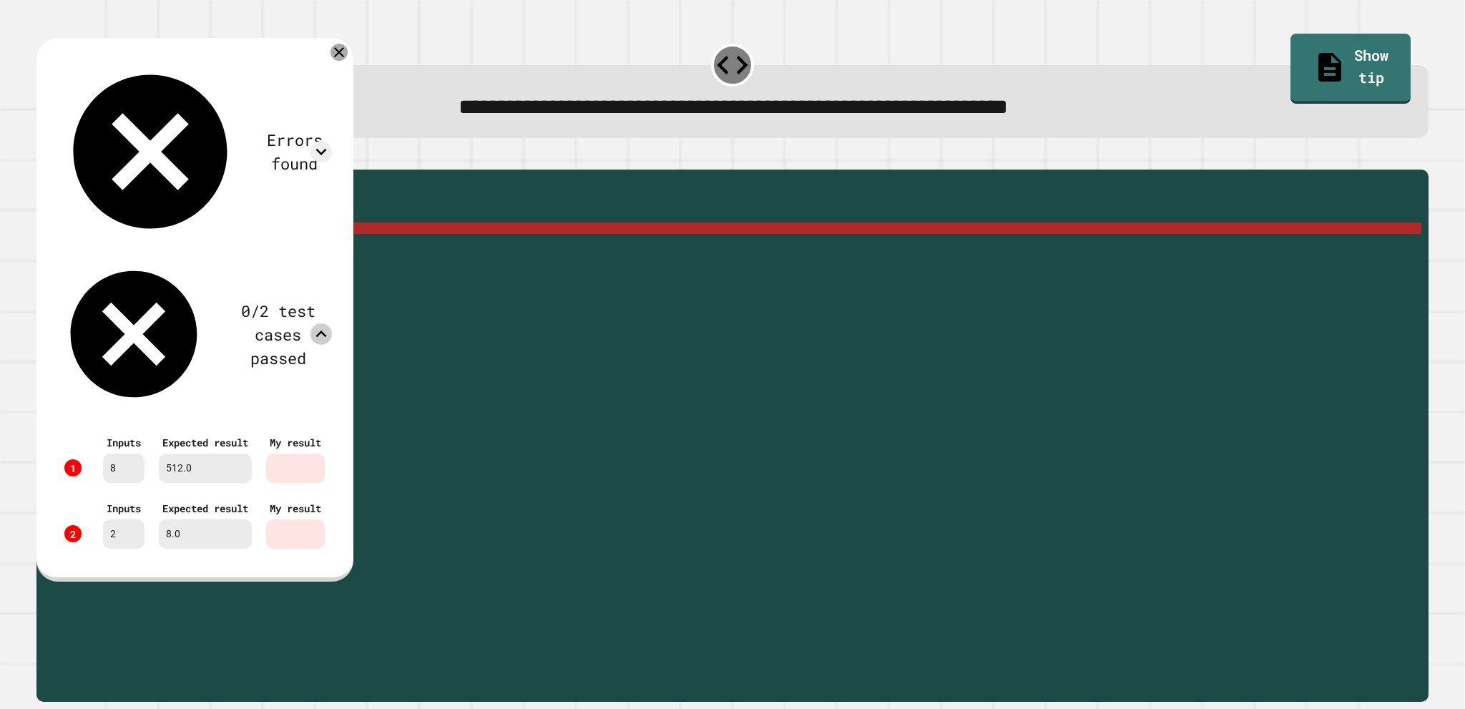
click at [348, 58] on icon at bounding box center [338, 52] width 17 height 17
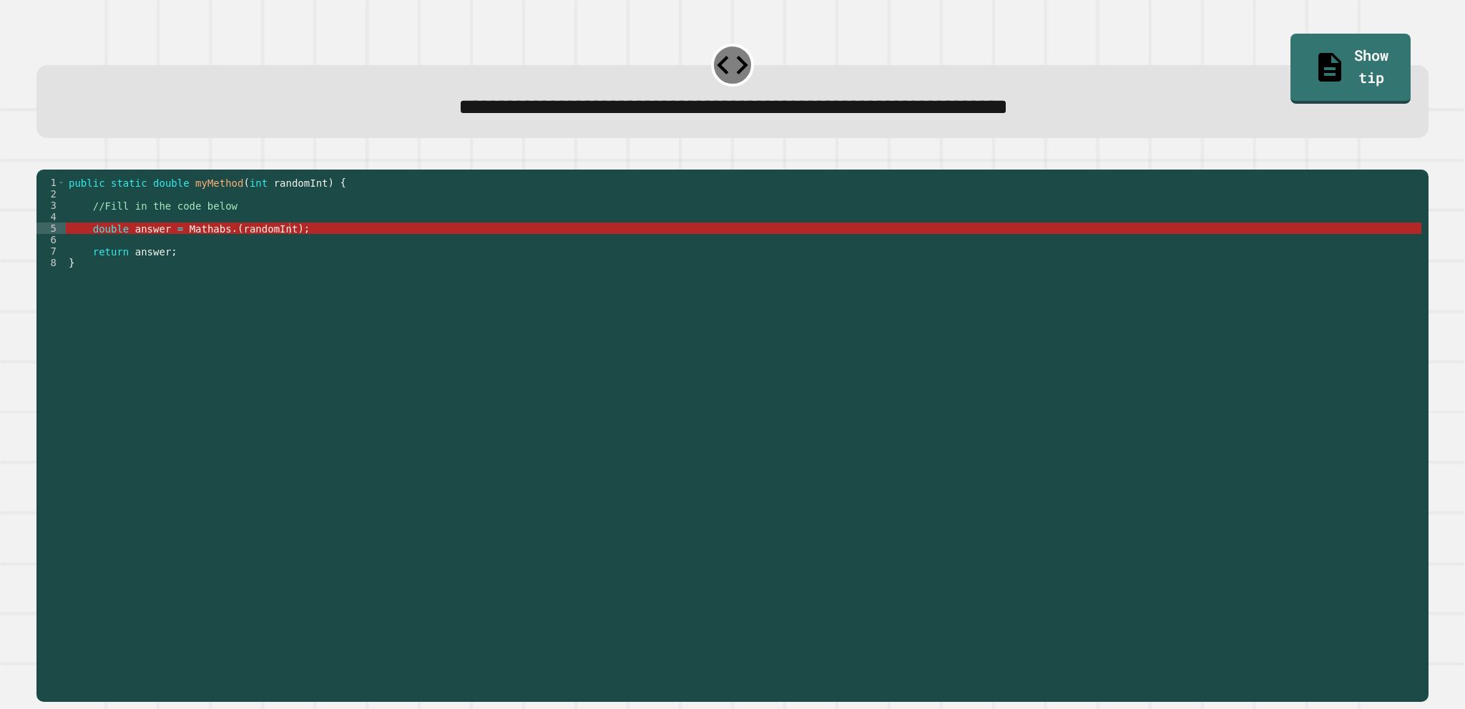
click at [277, 247] on div "public static double myMethod ( int randomInt ) { //Fill in the code below doub…" at bounding box center [743, 417] width 1355 height 481
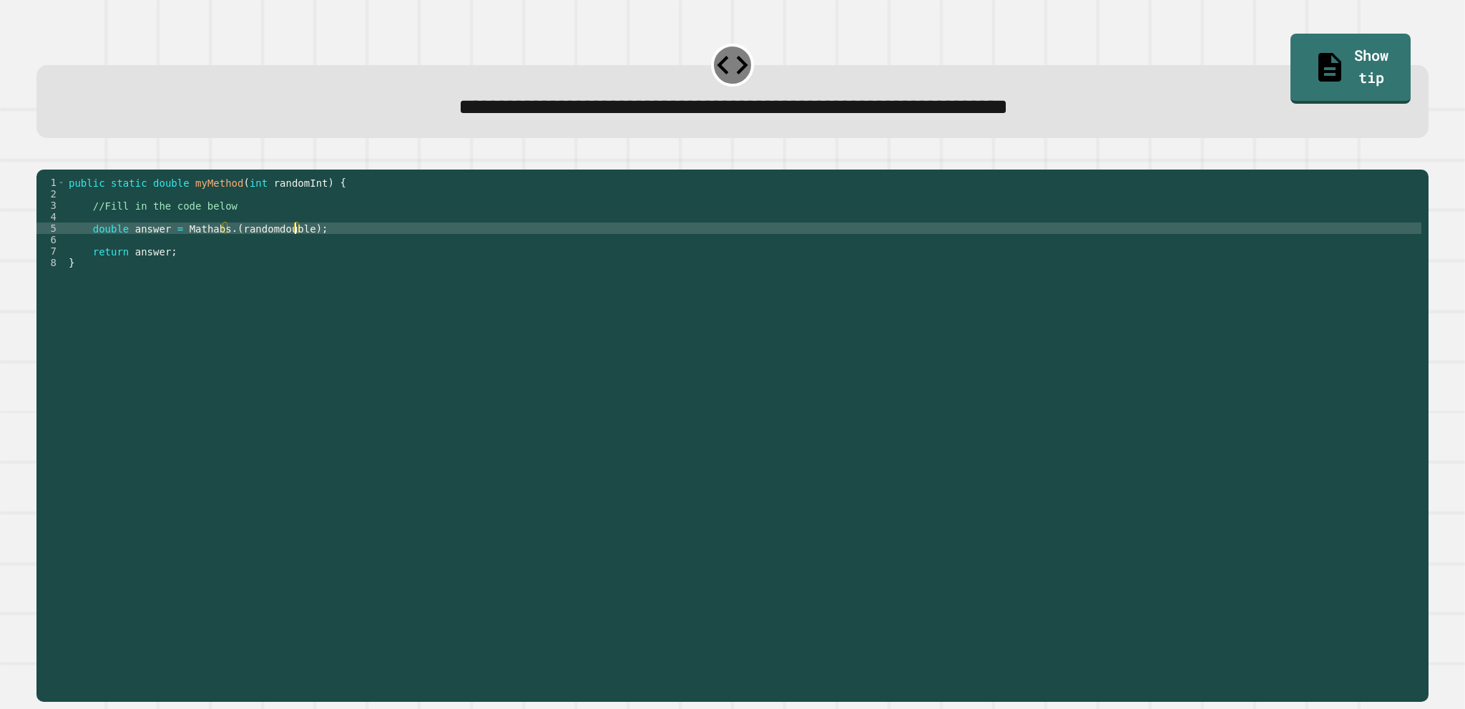
scroll to position [0, 16]
click at [44, 158] on icon "button" at bounding box center [44, 158] width 0 height 0
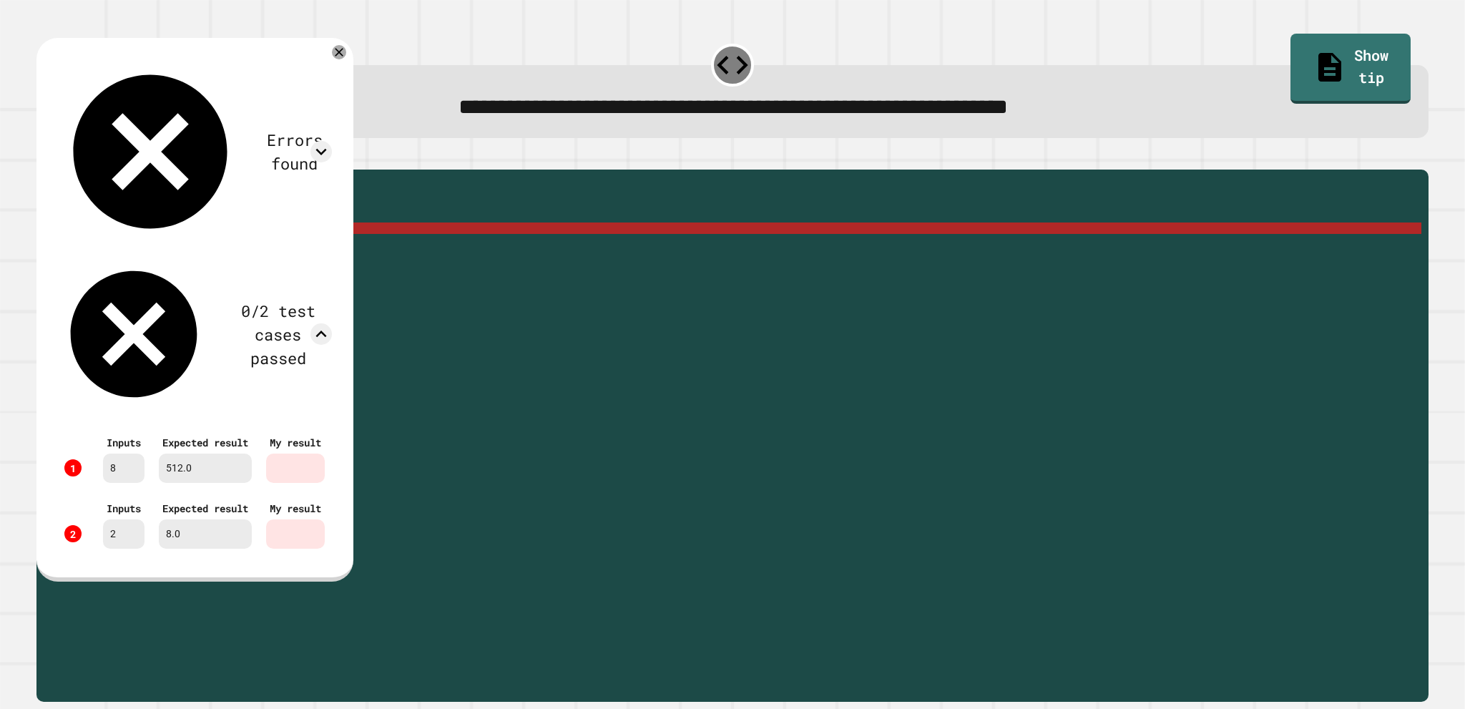
click at [390, 59] on div "**********" at bounding box center [732, 87] width 1406 height 116
click at [347, 49] on div at bounding box center [339, 52] width 16 height 16
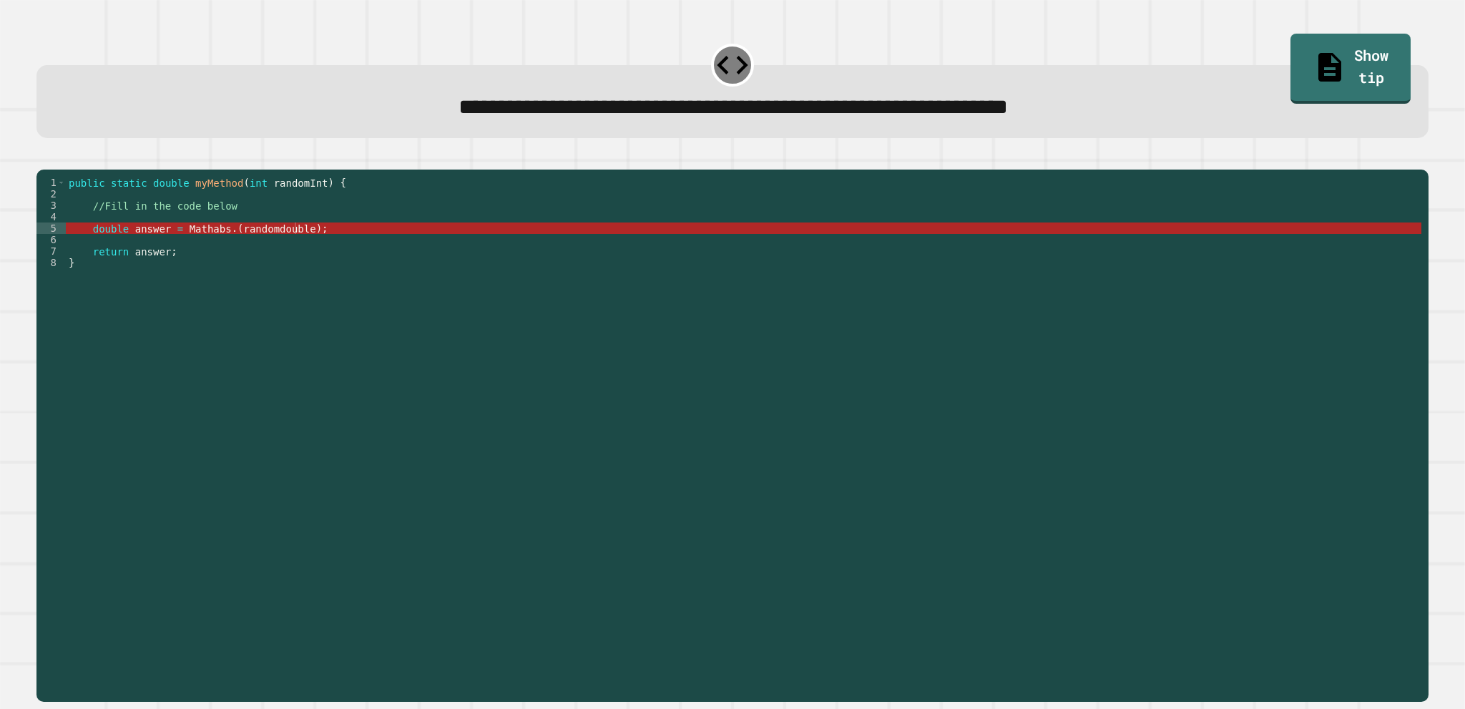
click at [72, 158] on icon "button" at bounding box center [72, 158] width 0 height 0
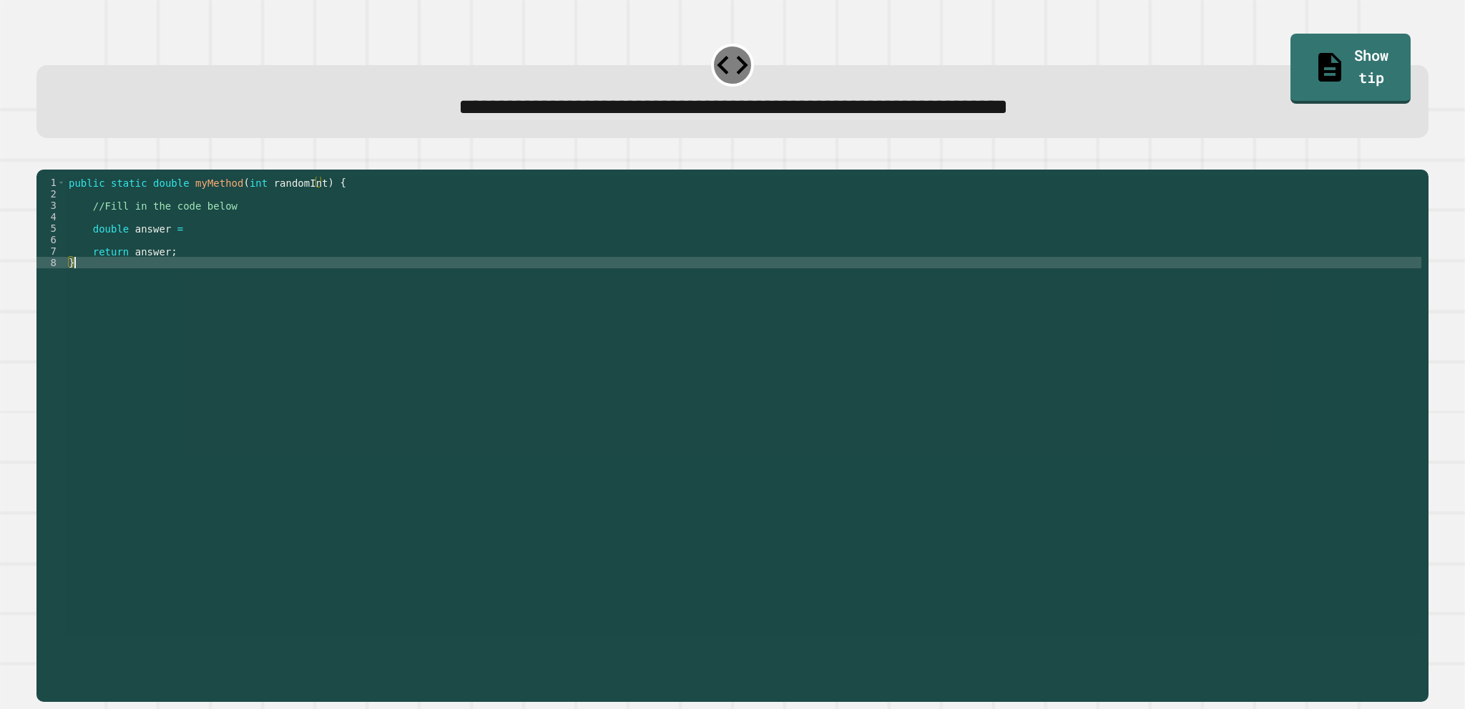
scroll to position [0, 6]
click at [272, 251] on div "public static double myMethod ( int randomInt ) { //Fill in the code below doub…" at bounding box center [743, 406] width 1355 height 458
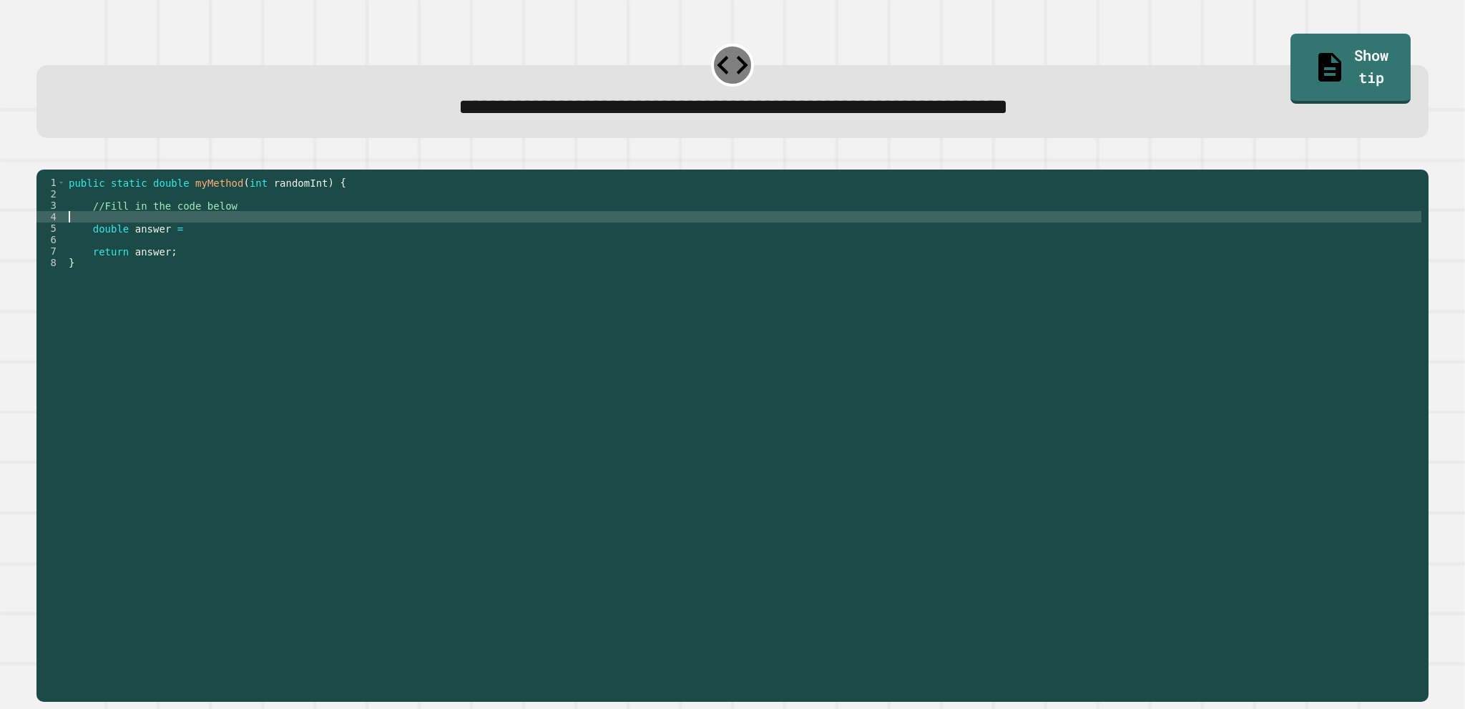
click at [277, 235] on div "public static double myMethod ( int randomInt ) { //Fill in the code below doub…" at bounding box center [743, 417] width 1355 height 481
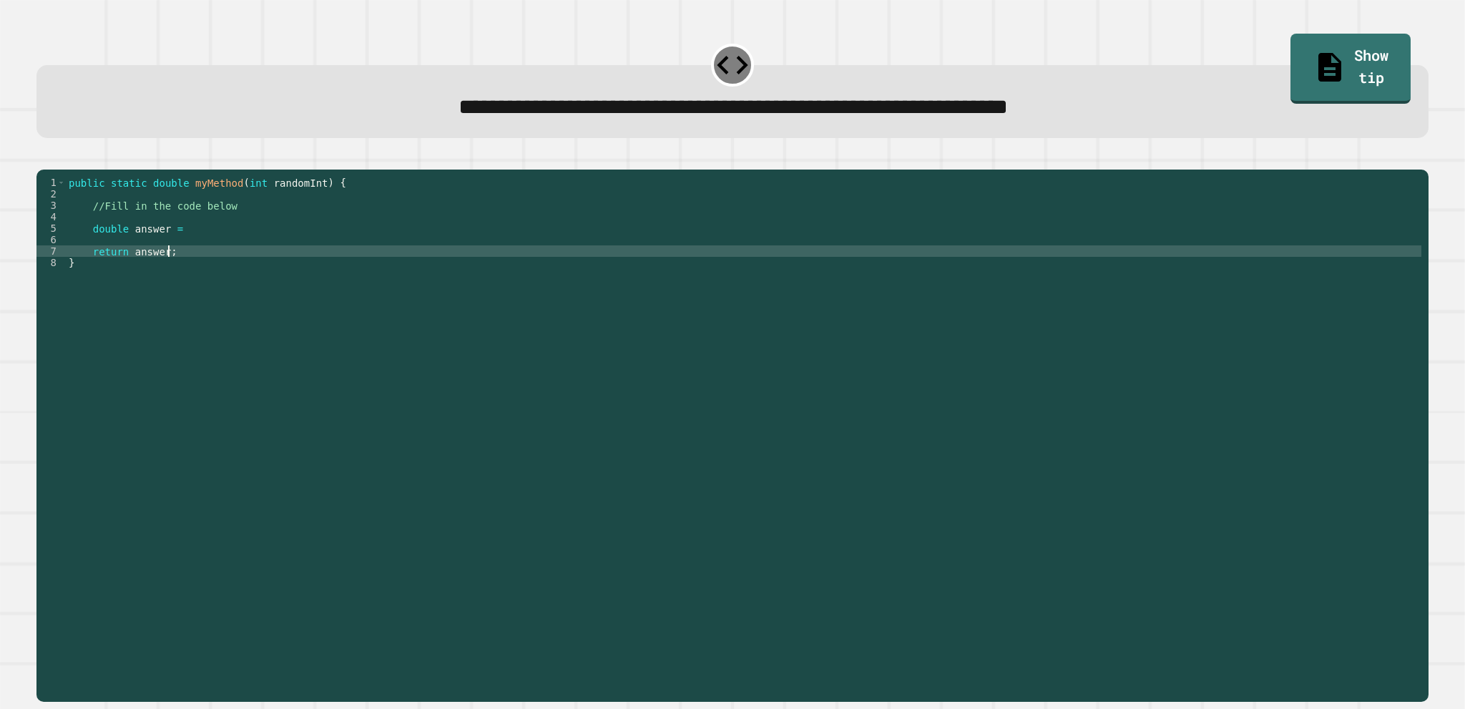
click at [274, 274] on div "public static double myMethod ( int randomInt ) { //Fill in the code below doub…" at bounding box center [743, 417] width 1355 height 481
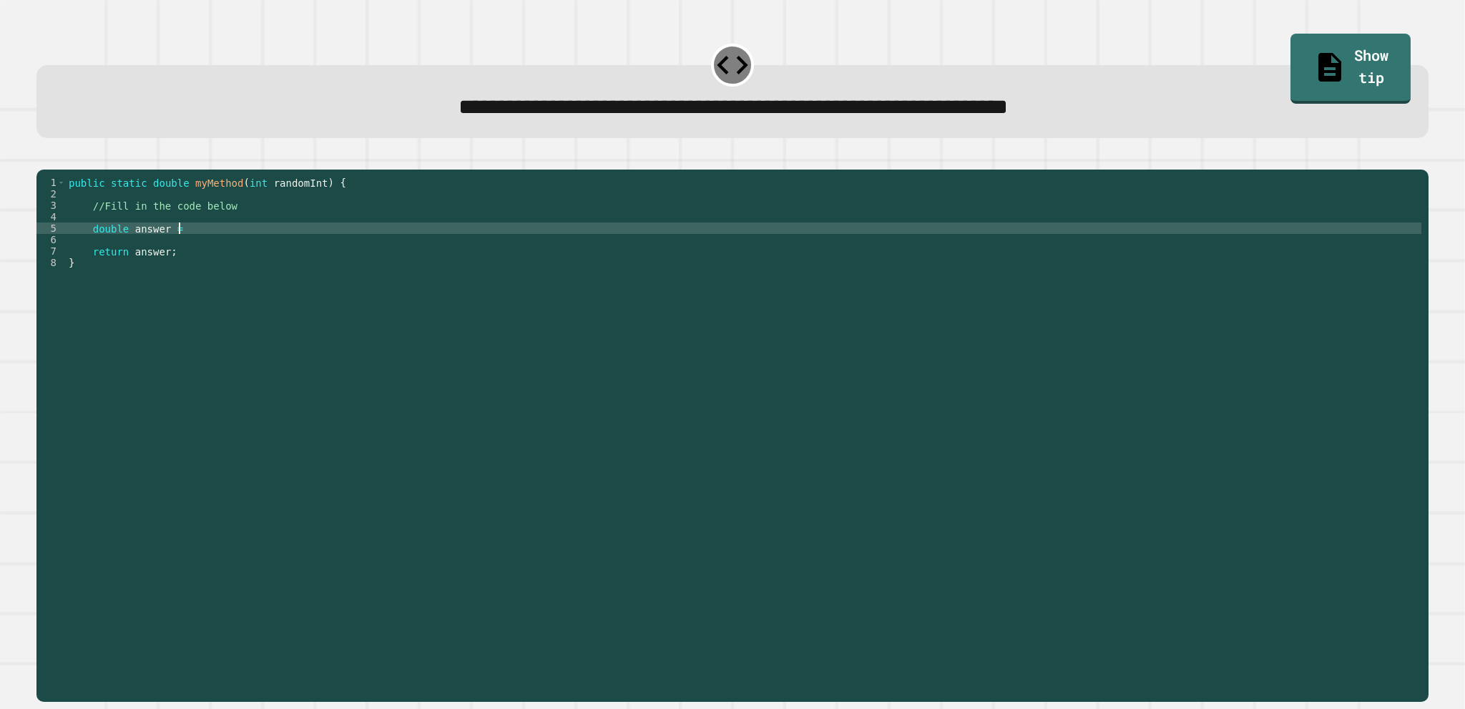
click at [267, 255] on div "public static double myMethod ( int randomInt ) { //Fill in the code below doub…" at bounding box center [743, 417] width 1355 height 481
click at [286, 247] on div "public static double myMethod ( int randomInt ) { //Fill in the code below doub…" at bounding box center [743, 417] width 1355 height 481
type textarea "**********"
click at [56, 172] on icon "button" at bounding box center [53, 167] width 8 height 10
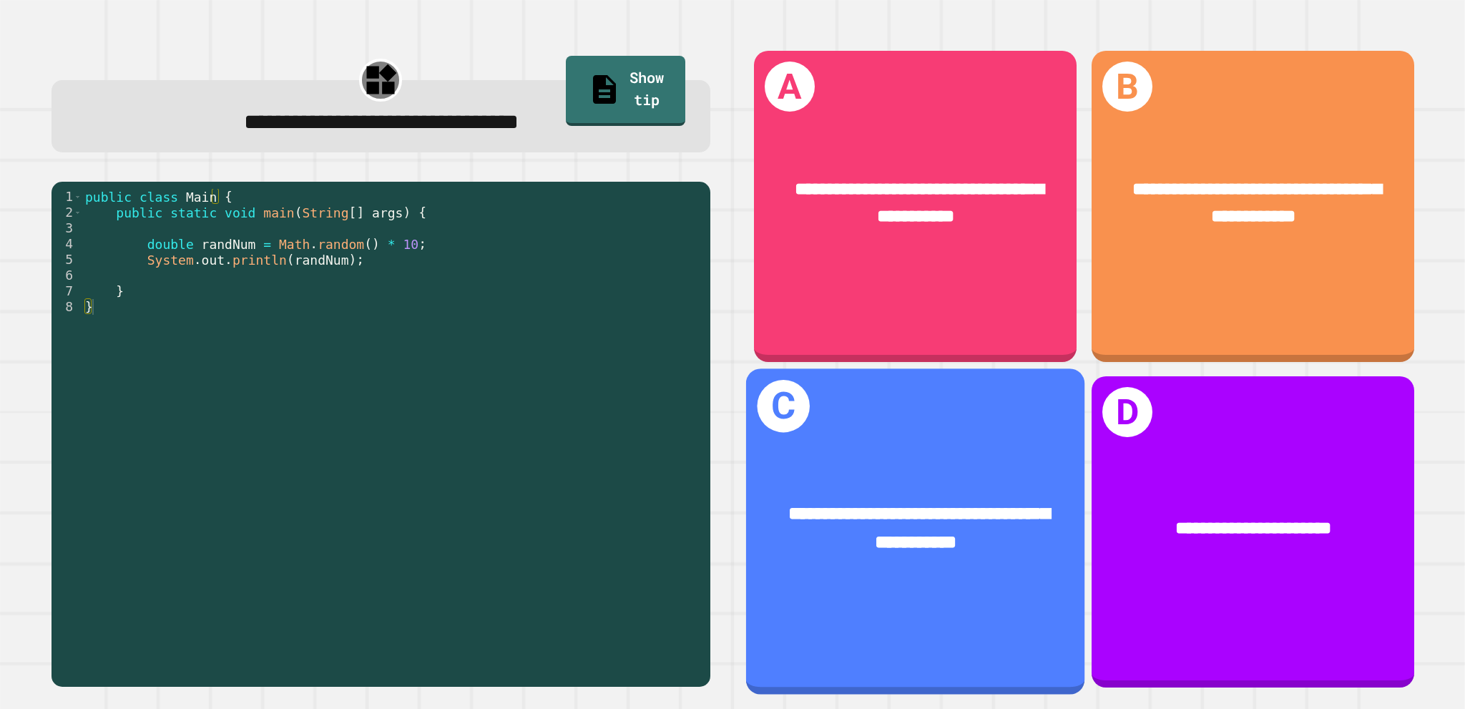
click at [968, 435] on div "**********" at bounding box center [915, 531] width 338 height 326
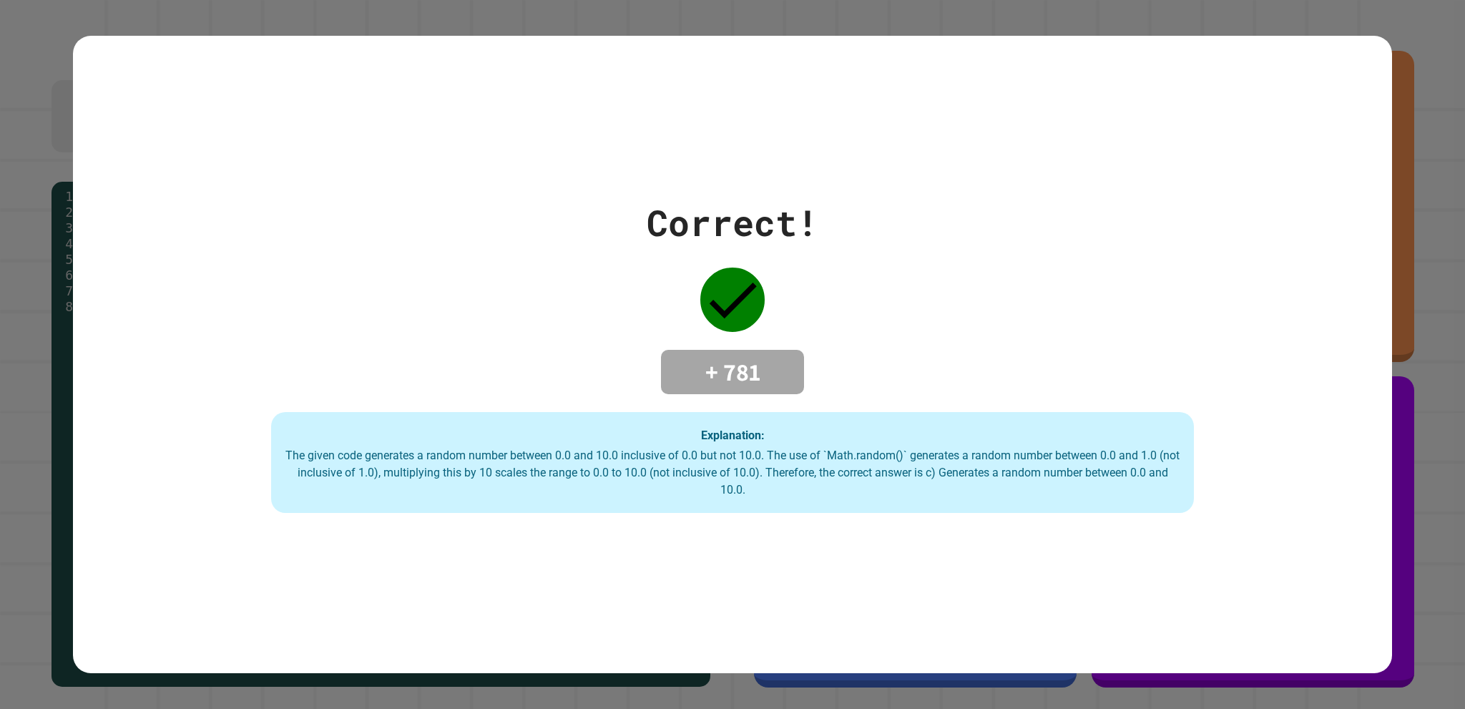
click at [605, 482] on div "The given code generates a random number between 0.0 and 10.0 inclusive of 0.0 …" at bounding box center [732, 472] width 894 height 51
click at [604, 482] on div "The given code generates a random number between 0.0 and 10.0 inclusive of 0.0 …" at bounding box center [732, 472] width 894 height 51
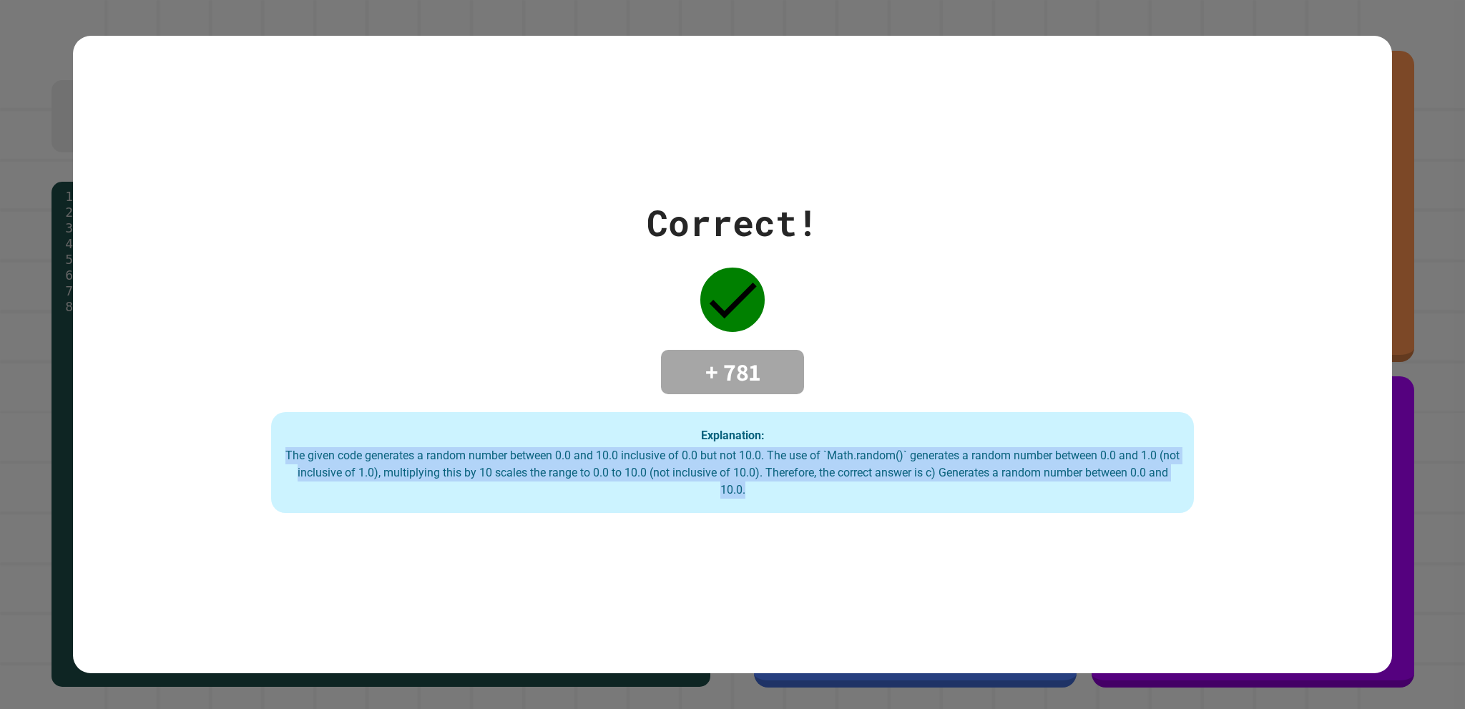
click at [604, 488] on div "The given code generates a random number between 0.0 and 10.0 inclusive of 0.0 …" at bounding box center [732, 472] width 894 height 51
click at [801, 553] on div "Correct! + 781 Explanation: The given code generates a random number between 0.…" at bounding box center [732, 355] width 1318 height 638
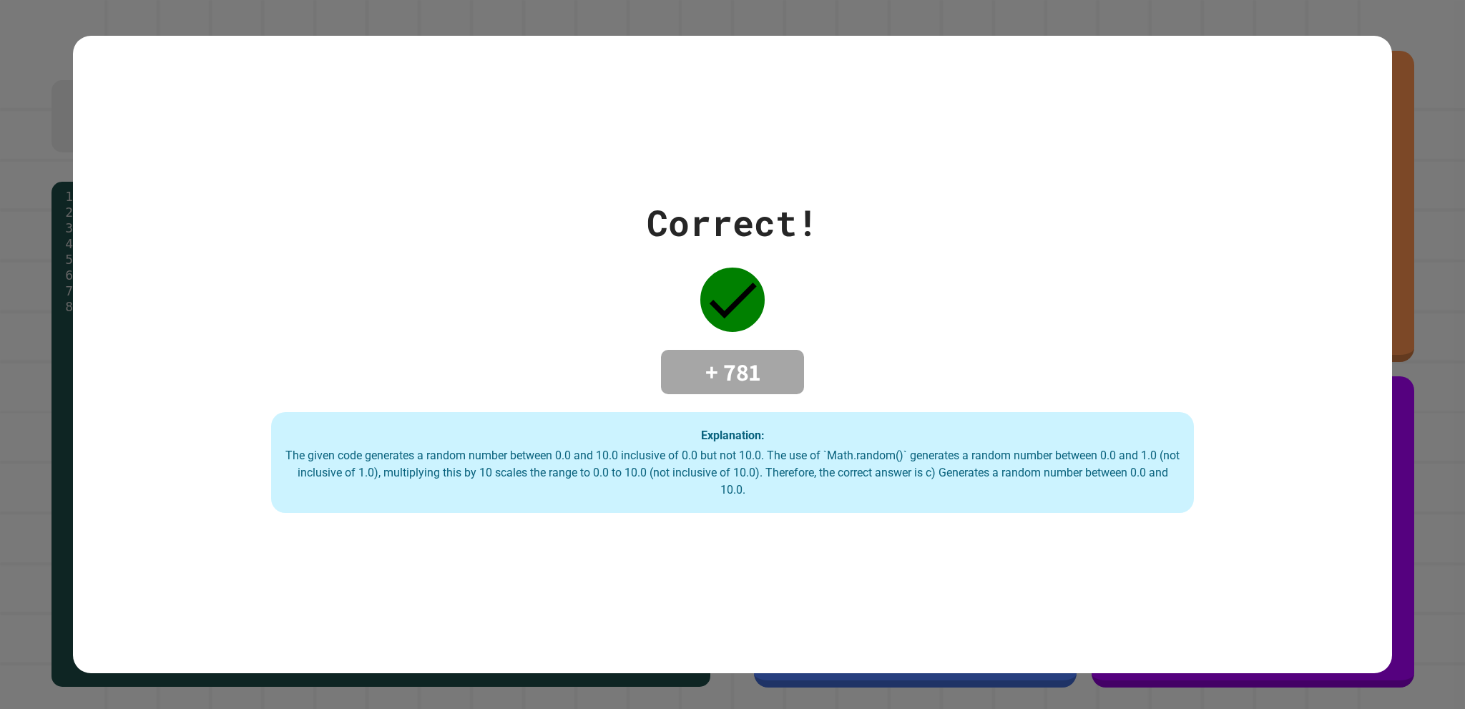
drag, startPoint x: 895, startPoint y: 413, endPoint x: 895, endPoint y: 426, distance: 13.6
click at [895, 413] on div "Explanation: The given code generates a random number between 0.0 and 10.0 incl…" at bounding box center [732, 463] width 922 height 102
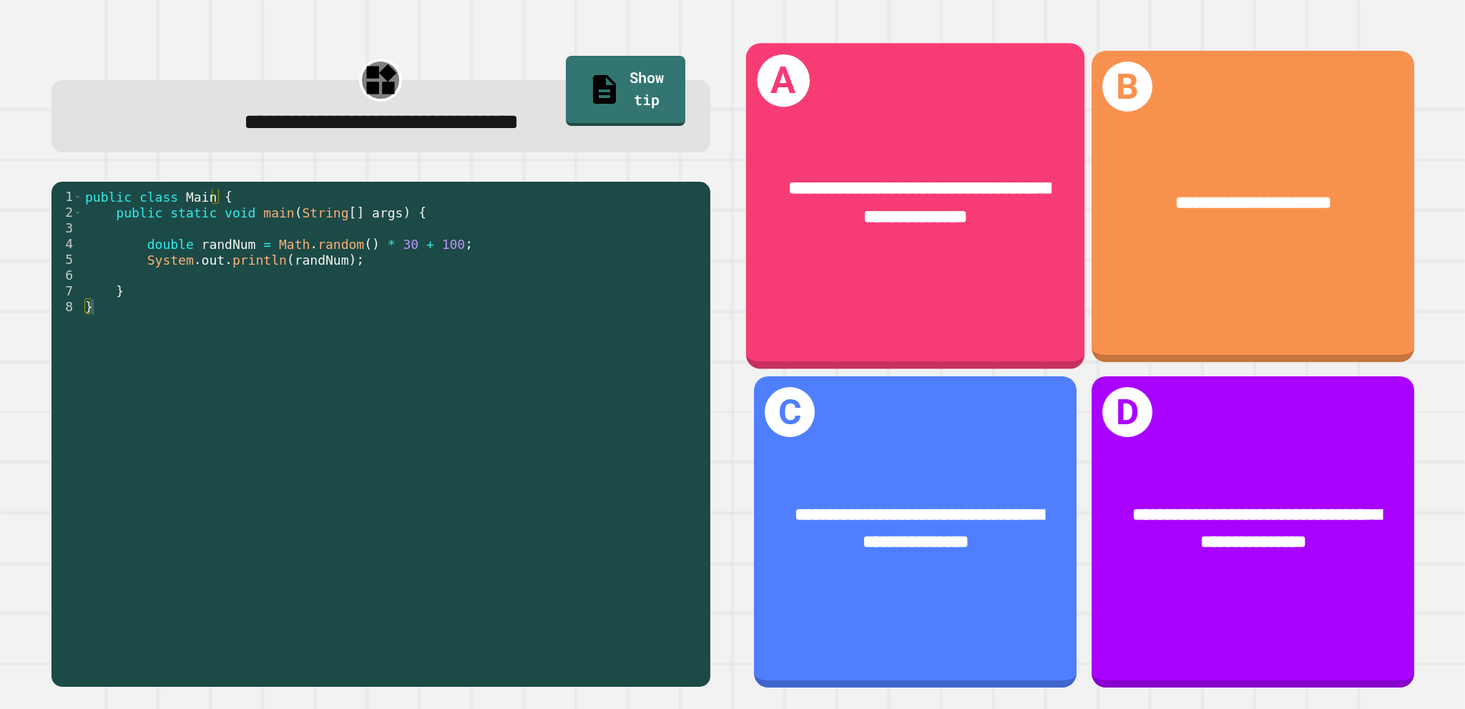
click at [871, 277] on div "**********" at bounding box center [915, 207] width 338 height 326
